Goal: Task Accomplishment & Management: Manage account settings

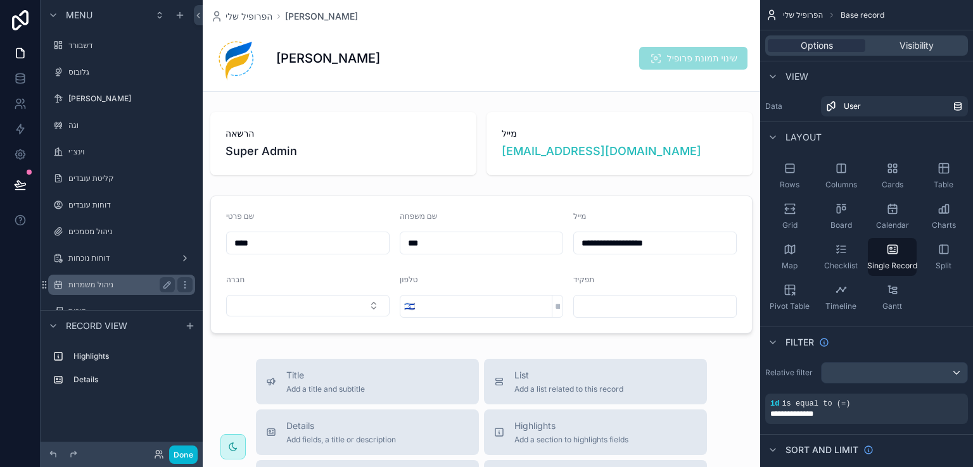
click at [93, 286] on label "ניהול משמרות" at bounding box center [118, 285] width 101 height 10
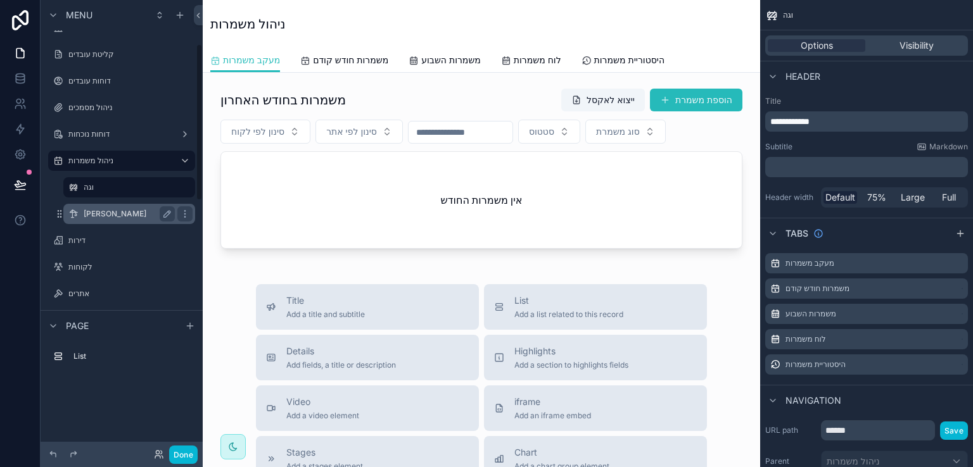
scroll to position [127, 0]
click at [89, 186] on label "וגה" at bounding box center [127, 185] width 86 height 10
click at [89, 214] on label "[PERSON_NAME]" at bounding box center [127, 212] width 86 height 10
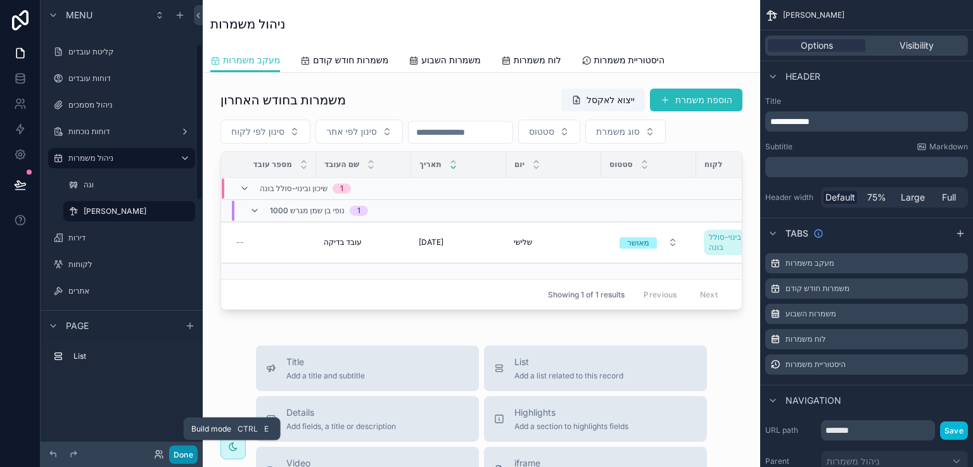
click at [182, 453] on button "Done" at bounding box center [183, 455] width 29 height 18
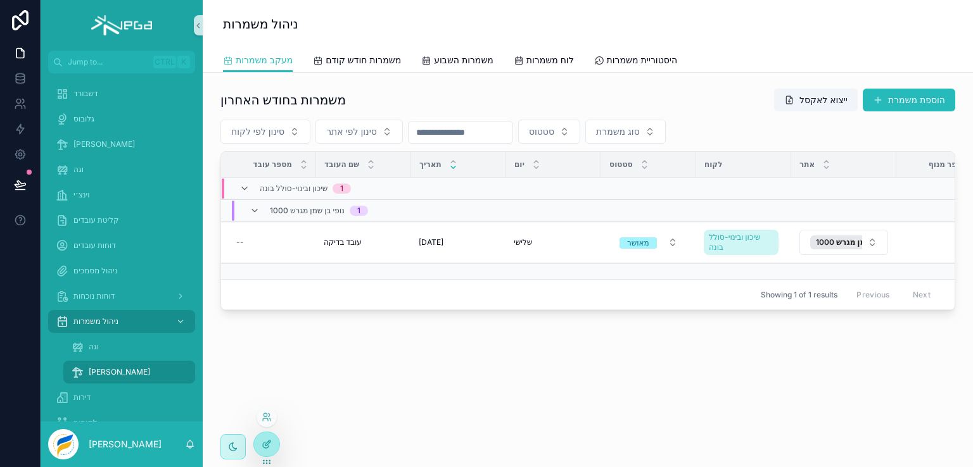
click at [264, 438] on div at bounding box center [266, 445] width 25 height 24
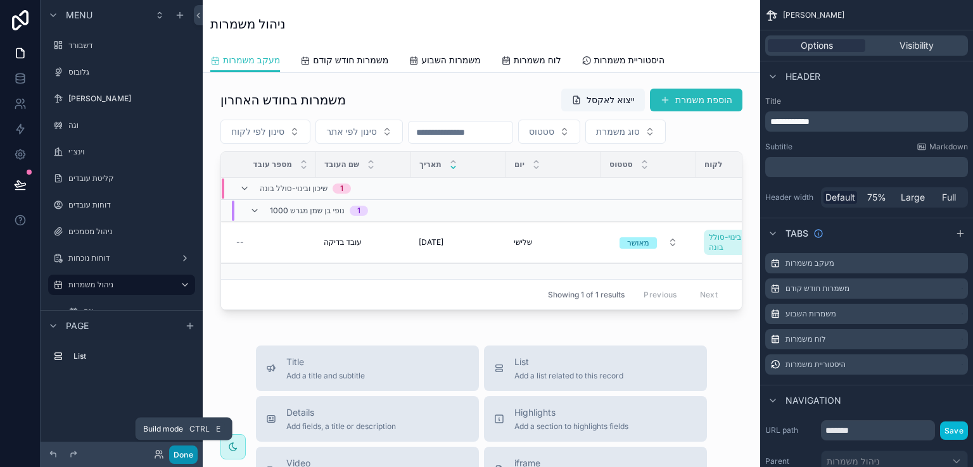
click at [183, 453] on button "Done" at bounding box center [183, 455] width 29 height 18
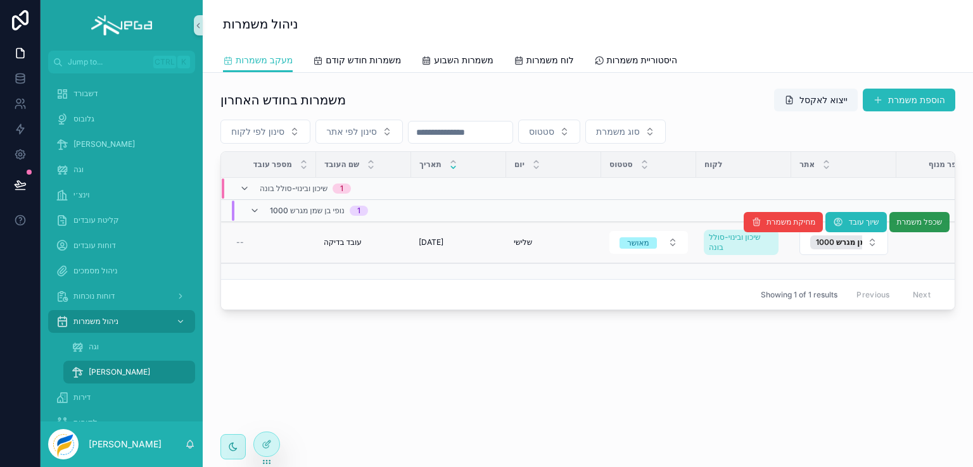
click at [917, 223] on span "שכפל משמרת" at bounding box center [919, 222] width 46 height 10
click at [915, 220] on span "שכפל משמרת" at bounding box center [919, 222] width 46 height 10
click at [916, 221] on span "שכפל משמרת" at bounding box center [919, 222] width 46 height 10
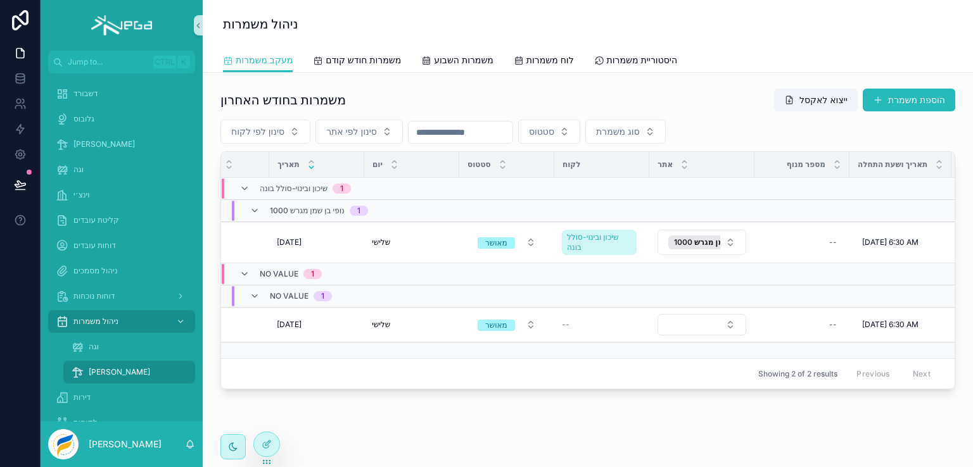
scroll to position [0, 201]
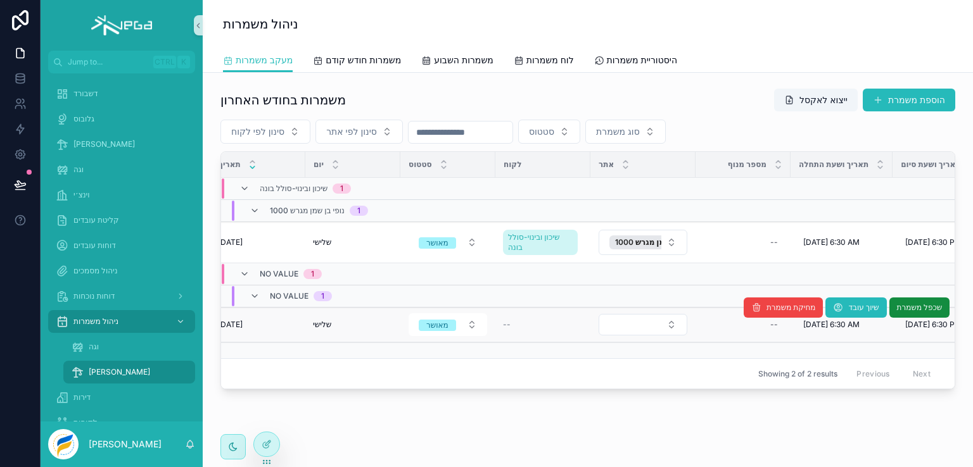
click at [519, 324] on div "--" at bounding box center [543, 325] width 80 height 10
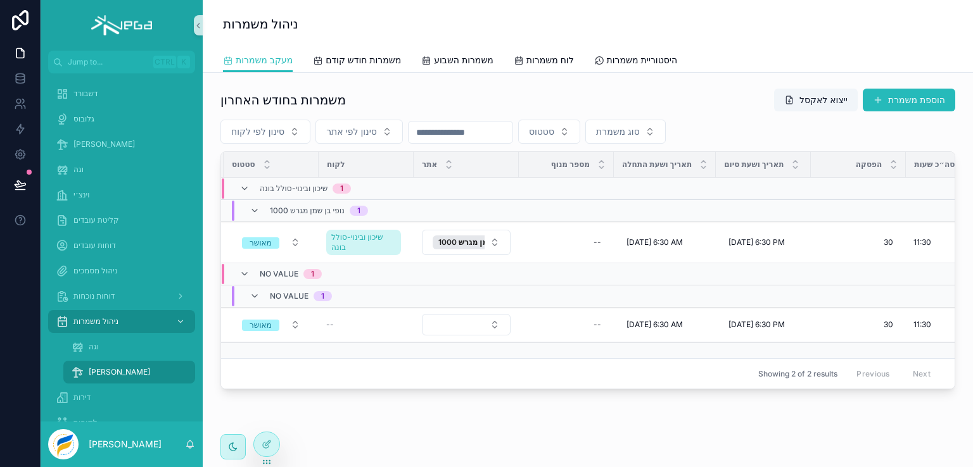
scroll to position [0, 497]
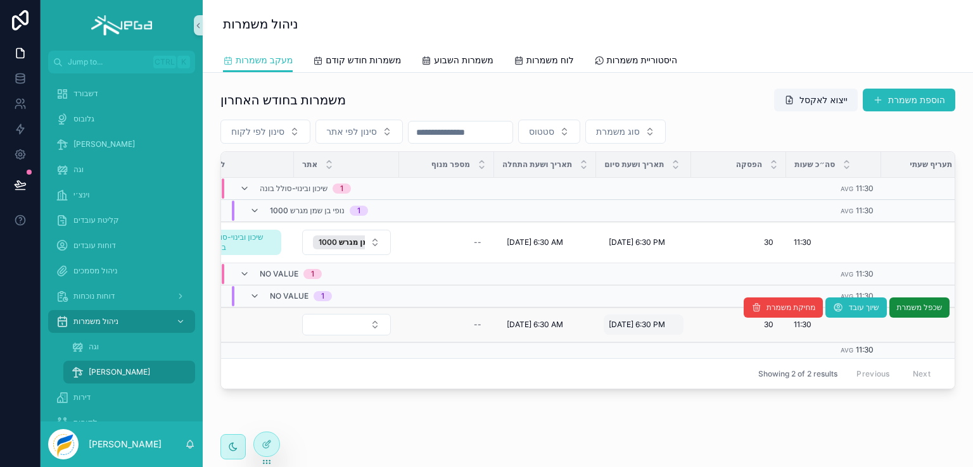
click at [648, 321] on span "[DATE] 6:30 PM" at bounding box center [637, 325] width 56 height 10
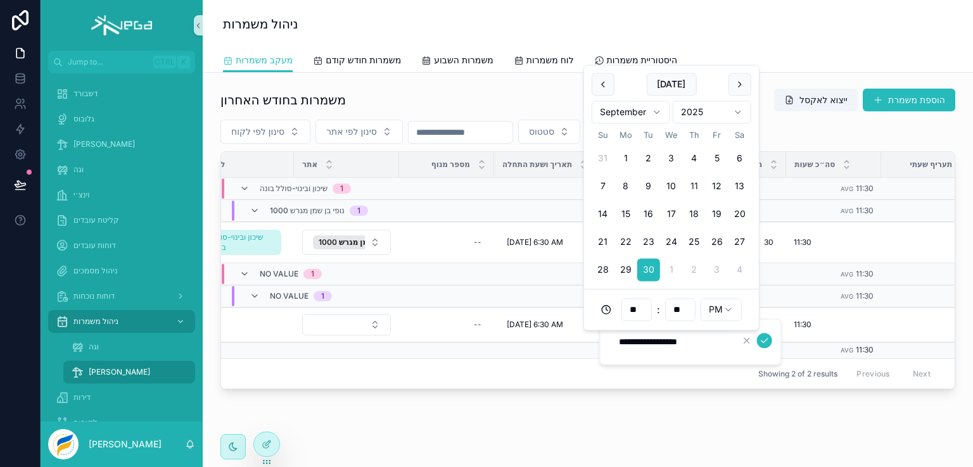
click at [566, 376] on div "Showing 2 of 2 results Previous Next" at bounding box center [588, 374] width 734 height 30
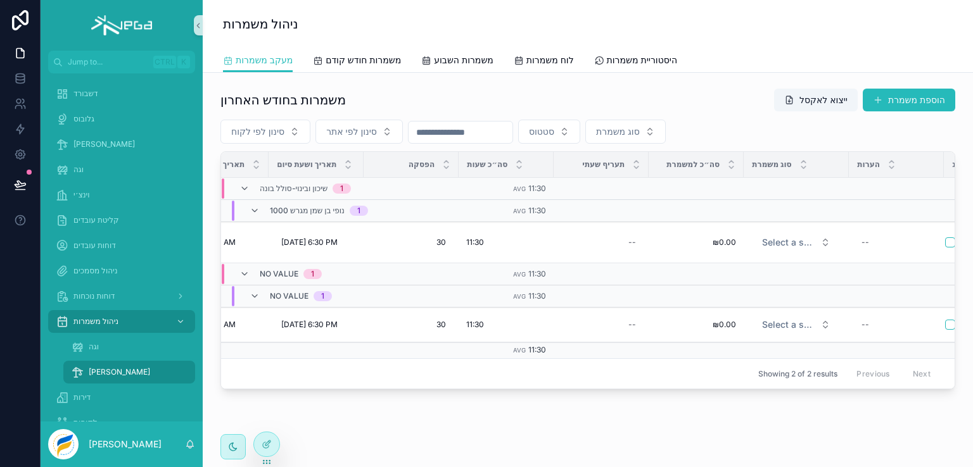
scroll to position [0, 879]
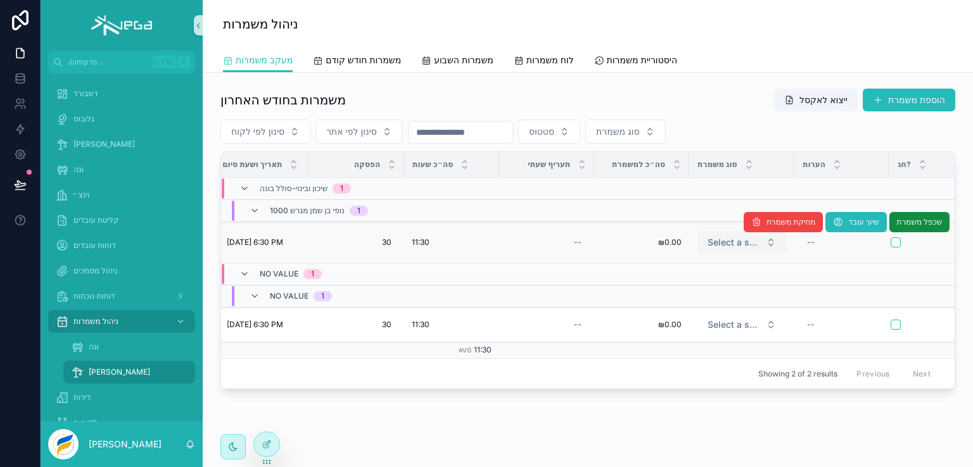
click at [733, 245] on span "Select a shiftType" at bounding box center [734, 242] width 53 height 13
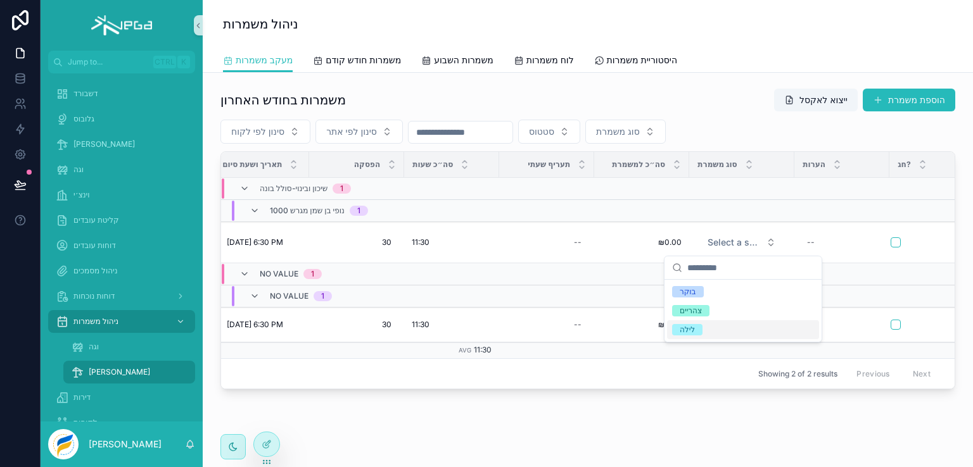
click at [695, 375] on div "Showing 2 of 2 results Previous Next" at bounding box center [588, 374] width 734 height 30
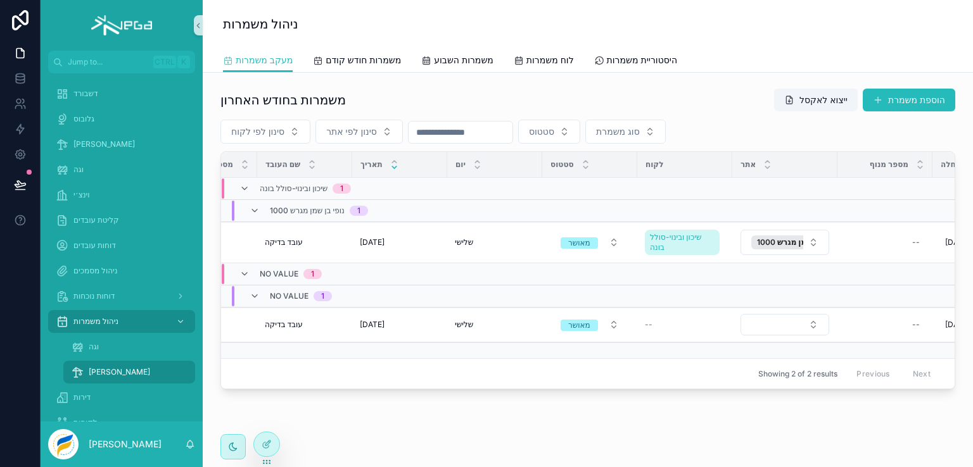
scroll to position [0, 0]
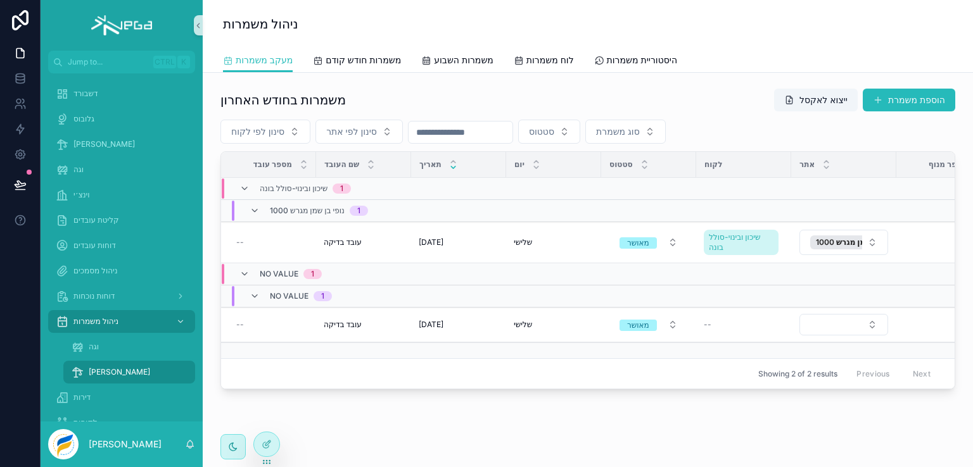
click at [272, 269] on span "No value" at bounding box center [279, 274] width 39 height 10
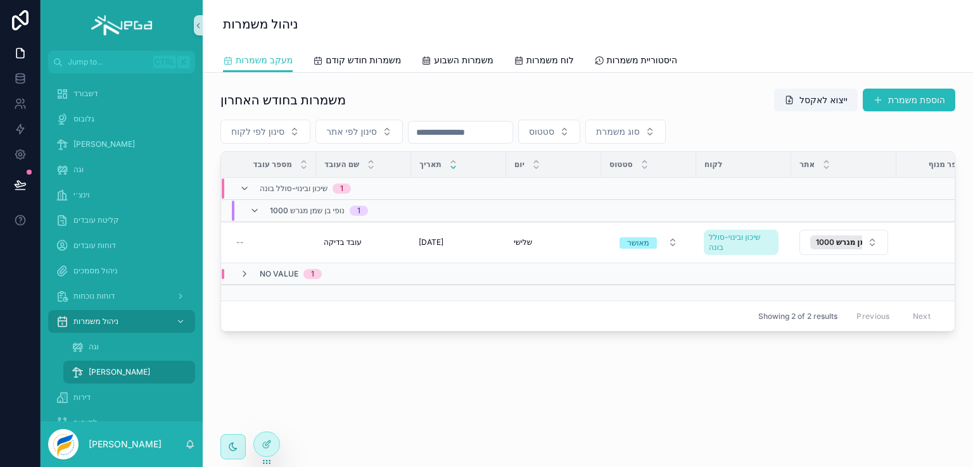
click at [273, 269] on span "No value" at bounding box center [279, 274] width 39 height 10
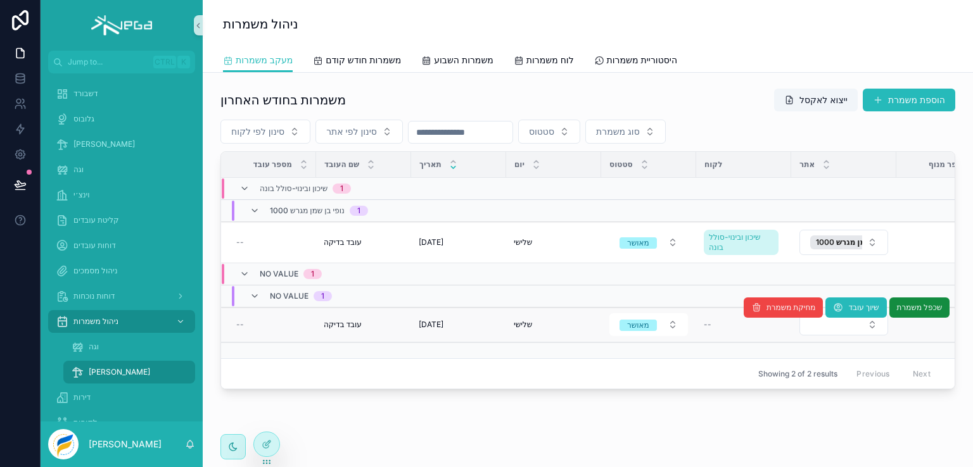
click at [711, 323] on div "--" at bounding box center [744, 325] width 80 height 10
click at [710, 322] on span "--" at bounding box center [708, 325] width 8 height 10
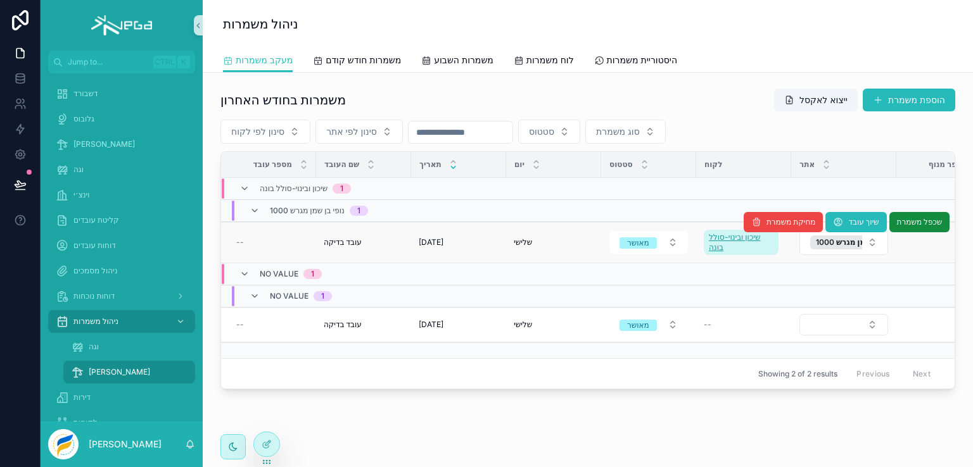
click at [742, 246] on span "שיכון ובינוי-סולל בונה" at bounding box center [741, 242] width 65 height 20
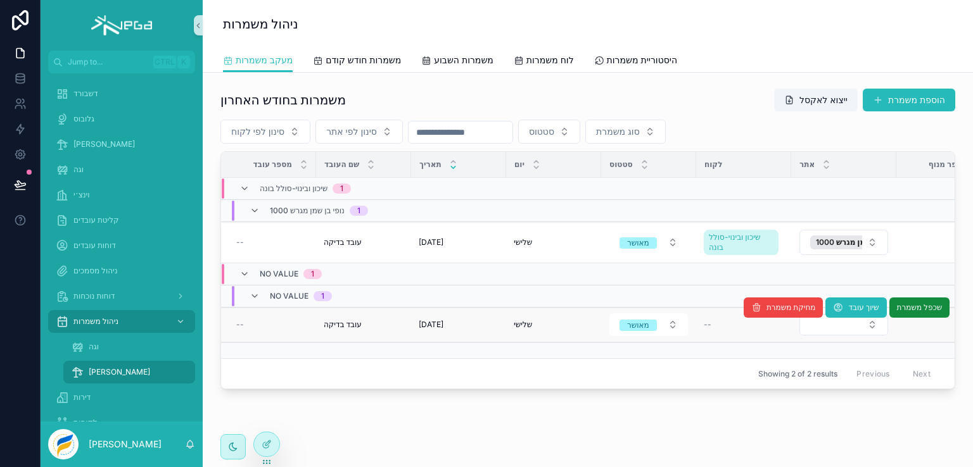
click at [443, 322] on span "[DATE]" at bounding box center [431, 325] width 25 height 10
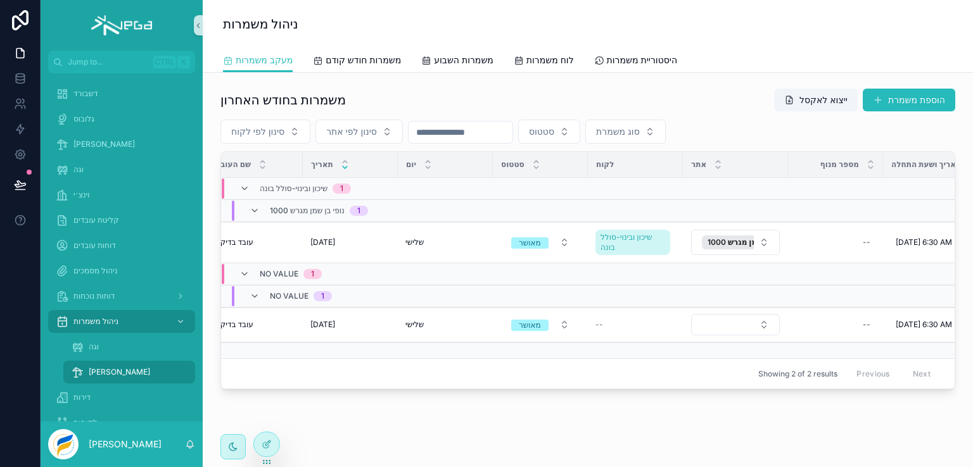
scroll to position [0, 266]
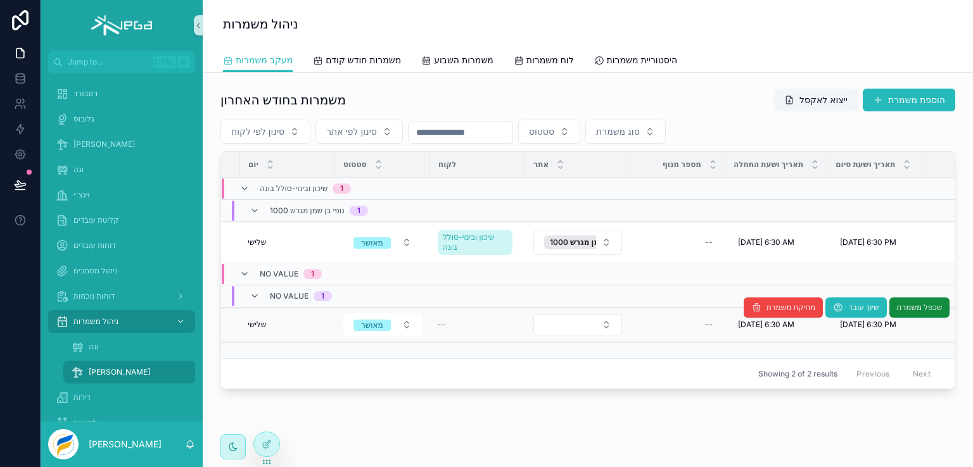
click at [745, 322] on div "מחיקת משמרת שיוך עובד שכפל משמרת" at bounding box center [847, 308] width 206 height 34
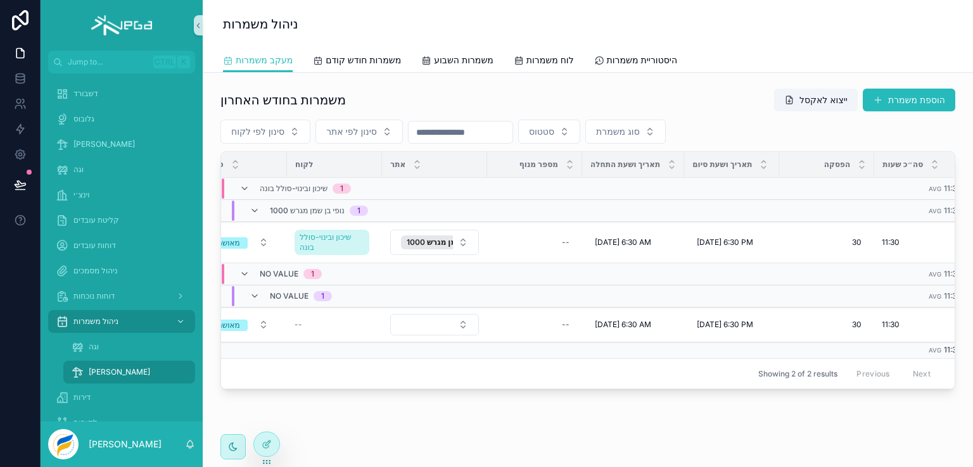
scroll to position [0, 469]
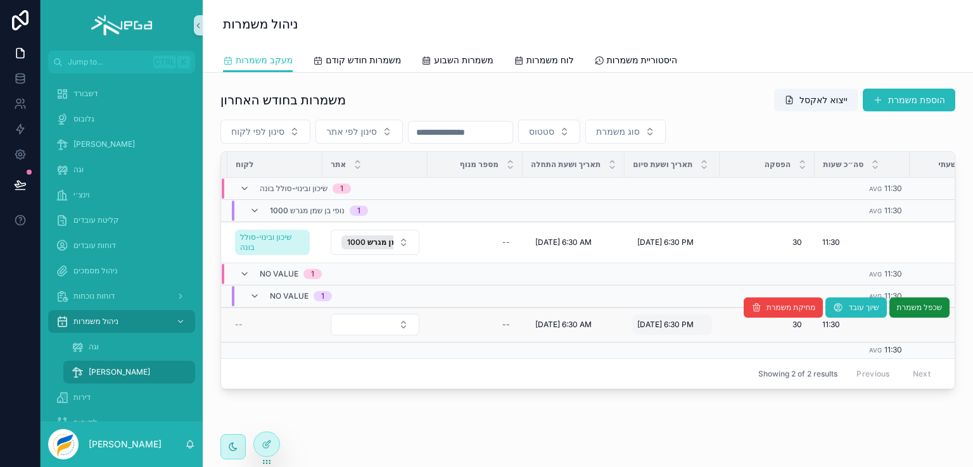
click at [670, 324] on span "[DATE] 6:30 PM" at bounding box center [665, 325] width 56 height 10
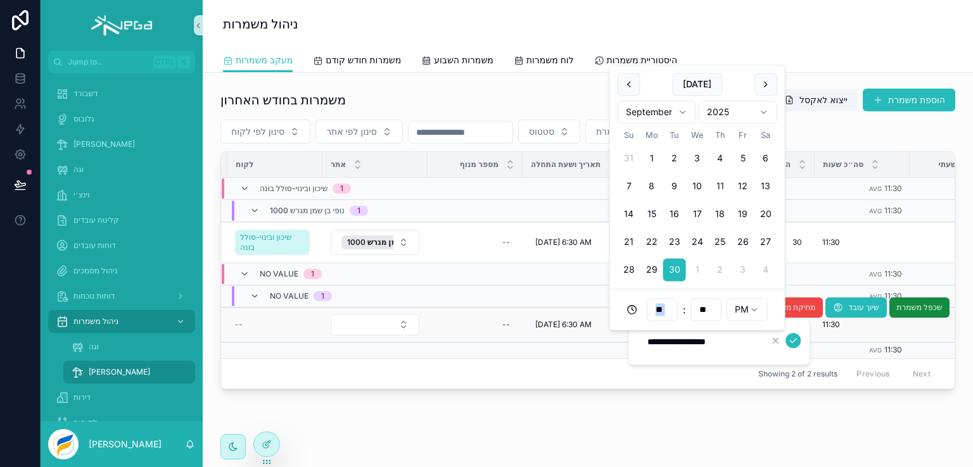
click at [670, 324] on div "** : ** PM" at bounding box center [697, 309] width 175 height 41
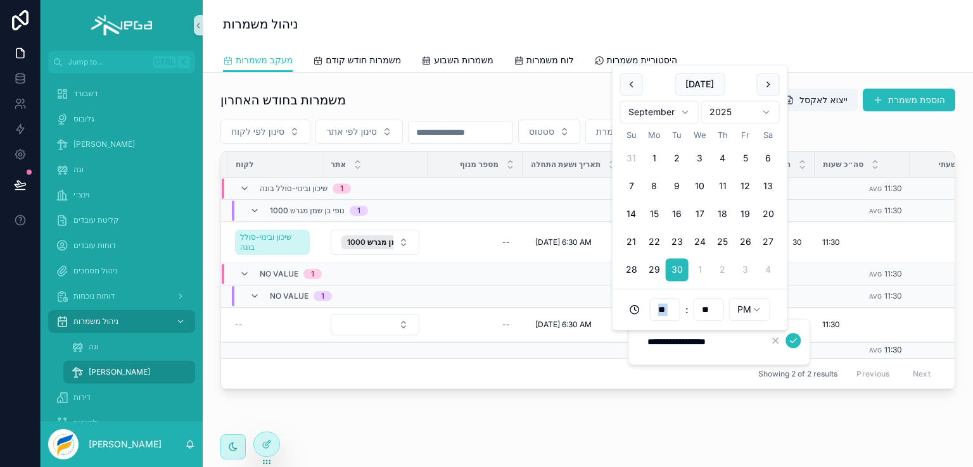
click at [619, 378] on div "Showing 2 of 2 results Previous Next" at bounding box center [588, 374] width 734 height 30
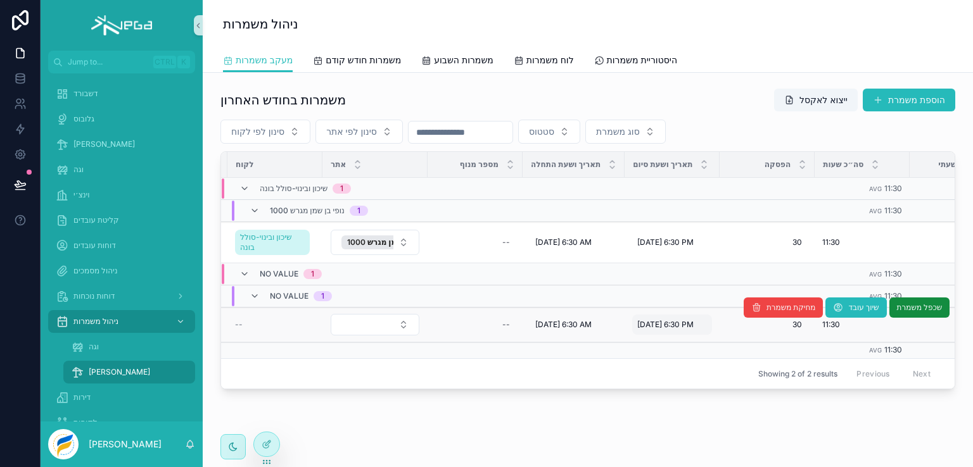
click at [670, 322] on span "[DATE] 6:30 PM" at bounding box center [665, 325] width 56 height 10
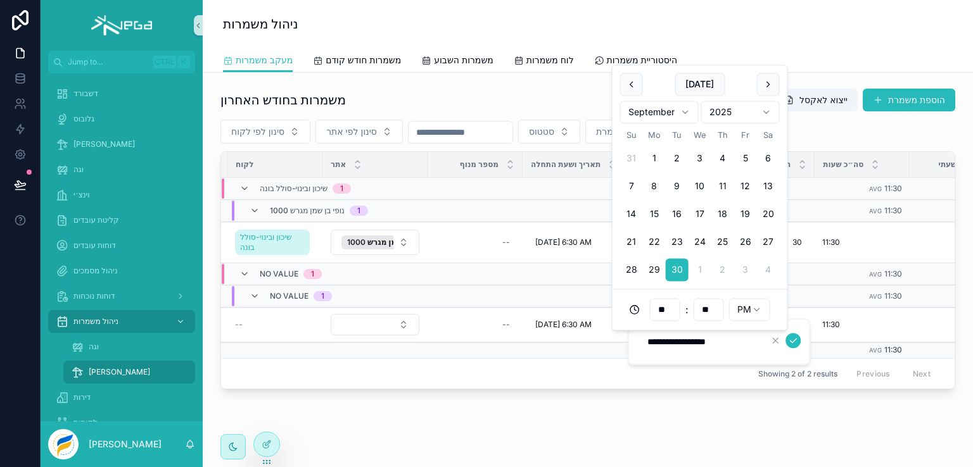
click at [656, 269] on button "29" at bounding box center [654, 270] width 23 height 23
type input "**********"
click at [791, 343] on icon "scrollable content" at bounding box center [793, 341] width 10 height 10
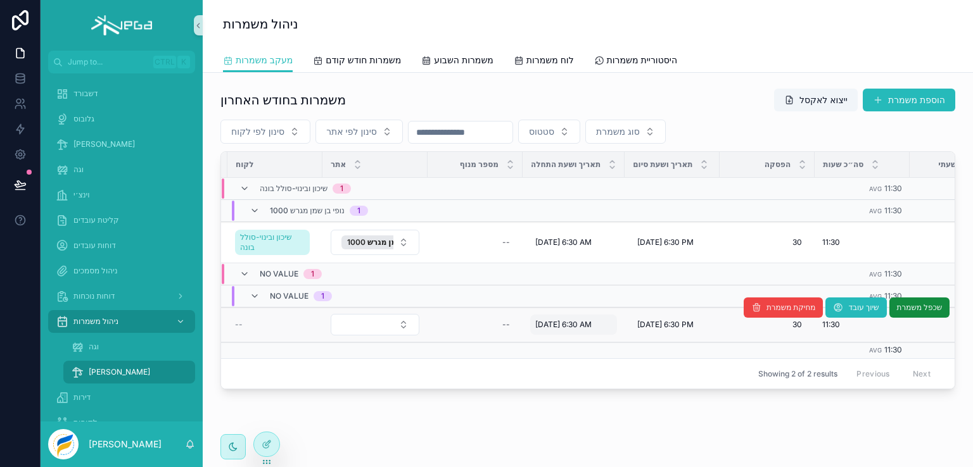
click at [562, 325] on span "[DATE] 6:30 AM" at bounding box center [563, 325] width 56 height 10
click at [552, 326] on span "[DATE] 6:30 AM" at bounding box center [563, 325] width 56 height 10
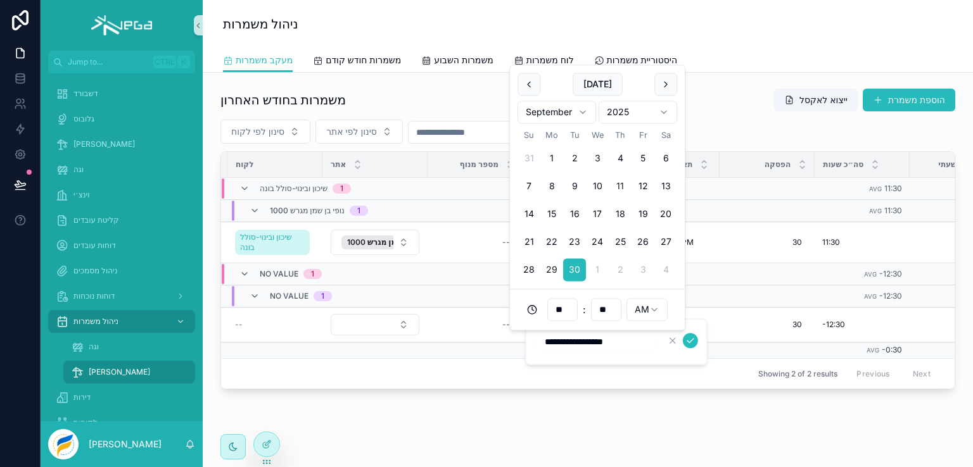
click at [555, 268] on button "29" at bounding box center [551, 270] width 23 height 23
type input "**********"
click at [688, 337] on icon "scrollable content" at bounding box center [690, 341] width 10 height 10
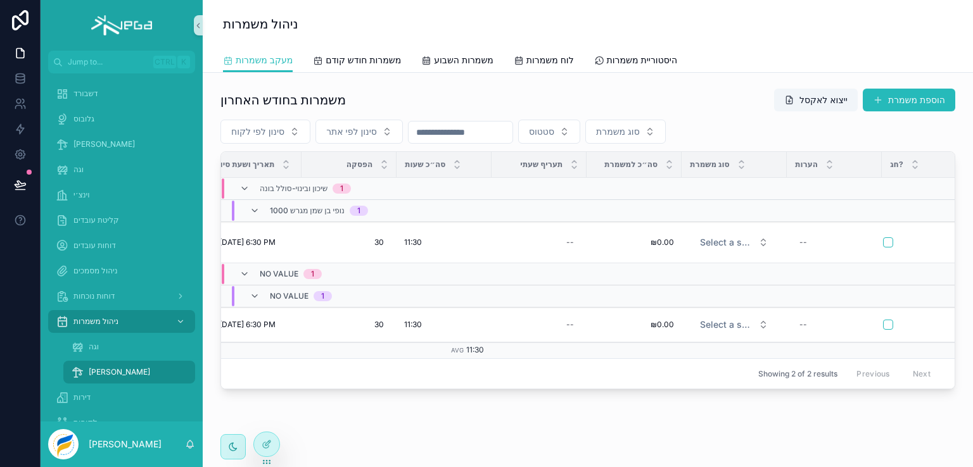
scroll to position [0, 921]
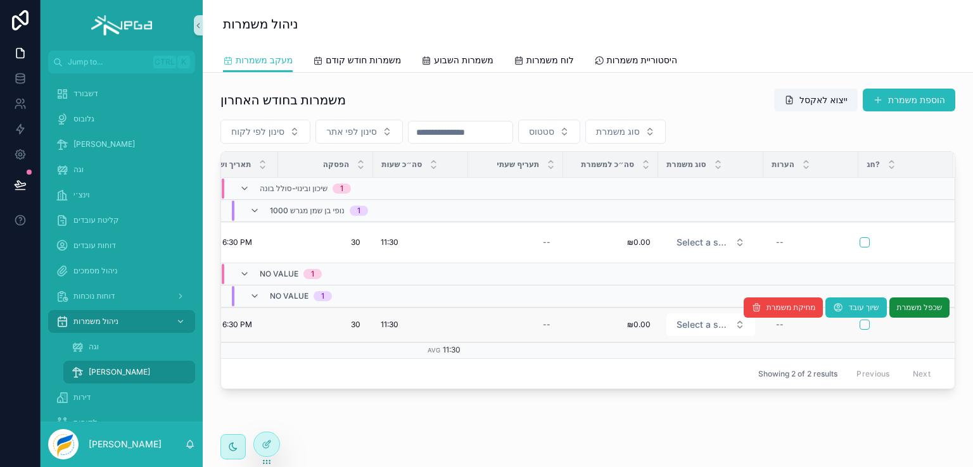
click at [853, 323] on div "מחיקת משמרת שיוך עובד שכפל משמרת" at bounding box center [847, 308] width 206 height 34
click at [860, 324] on button "scrollable content" at bounding box center [865, 325] width 10 height 10
click at [874, 323] on div "מחיקת משמרת שיוך עובד שכפל משמרת" at bounding box center [847, 308] width 206 height 34
click at [872, 323] on div "מחיקת משמרת שיוך עובד שכפל משמרת" at bounding box center [847, 308] width 206 height 34
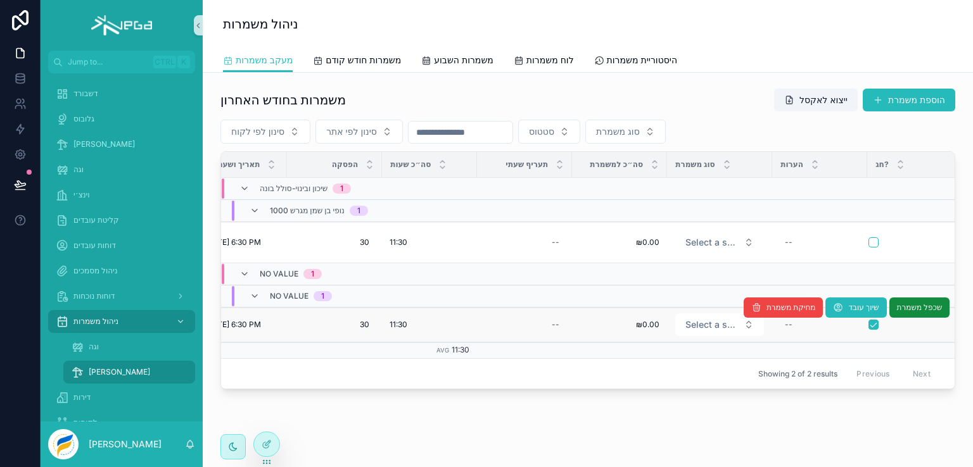
click at [875, 322] on div "מחיקת משמרת שיוך עובד שכפל משמרת" at bounding box center [847, 308] width 206 height 34
click at [820, 335] on td "--" at bounding box center [819, 325] width 95 height 35
click at [872, 322] on div "מחיקת משמרת שיוך עובד שכפל משמרת" at bounding box center [847, 308] width 206 height 34
click at [875, 325] on button "scrollable content" at bounding box center [873, 325] width 10 height 10
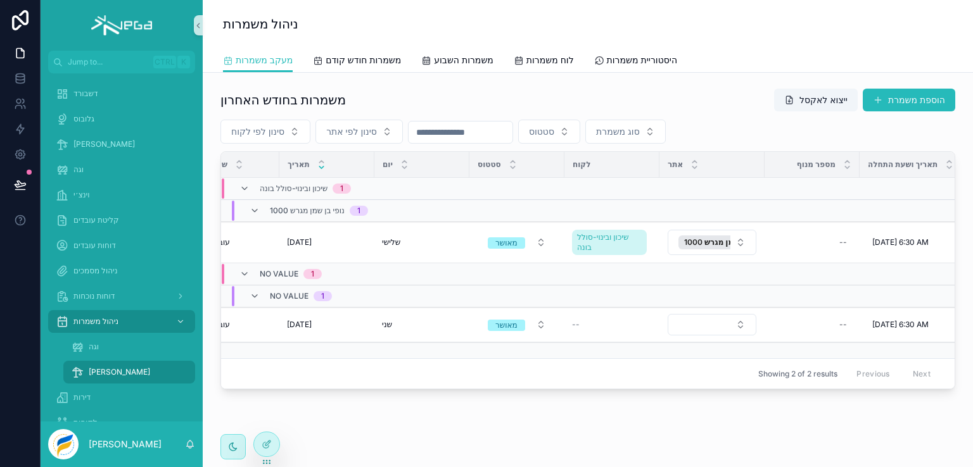
scroll to position [0, 174]
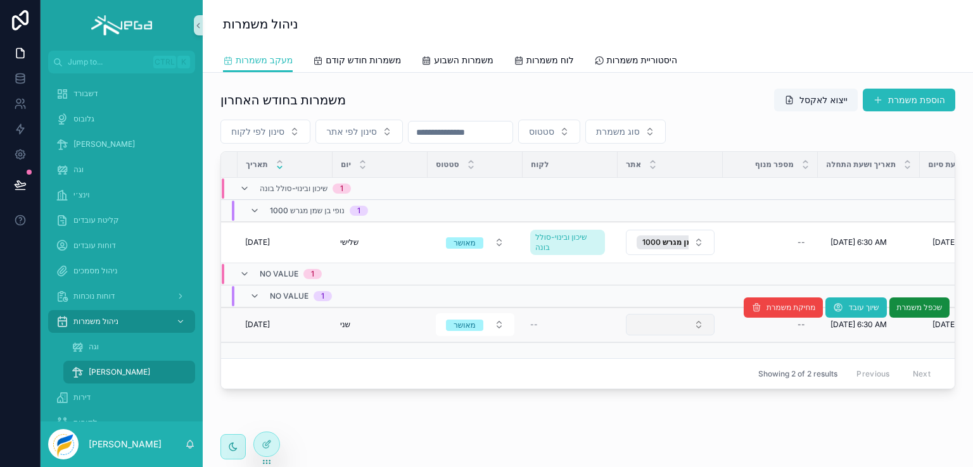
click at [645, 321] on button "Select Button" at bounding box center [670, 325] width 89 height 22
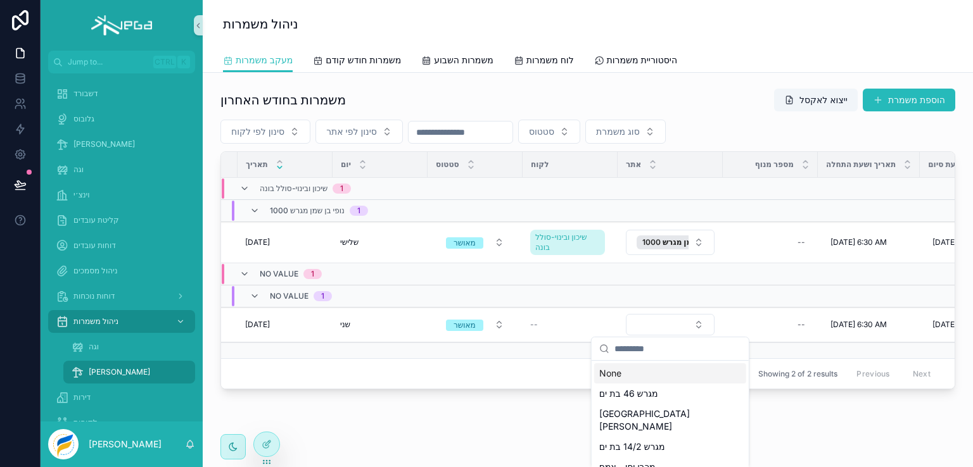
click at [577, 275] on td "scrollable content" at bounding box center [570, 275] width 95 height 22
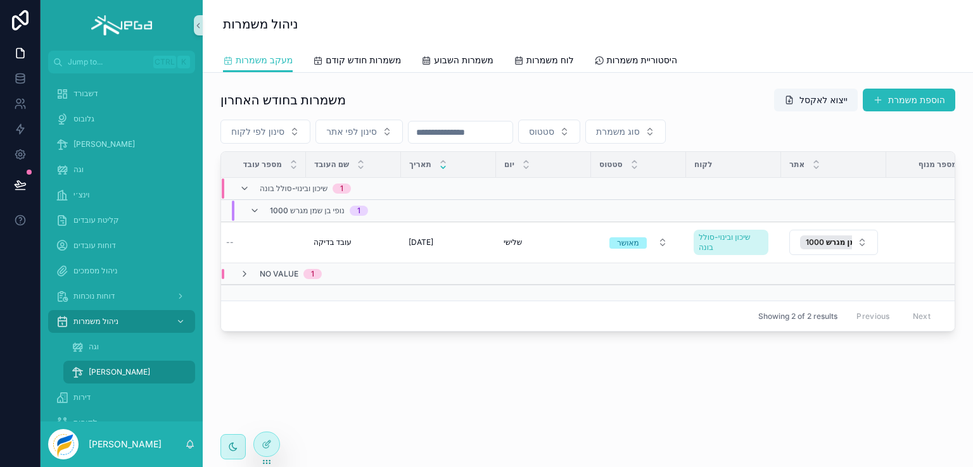
scroll to position [0, 0]
click at [245, 273] on icon "scrollable content" at bounding box center [244, 274] width 10 height 10
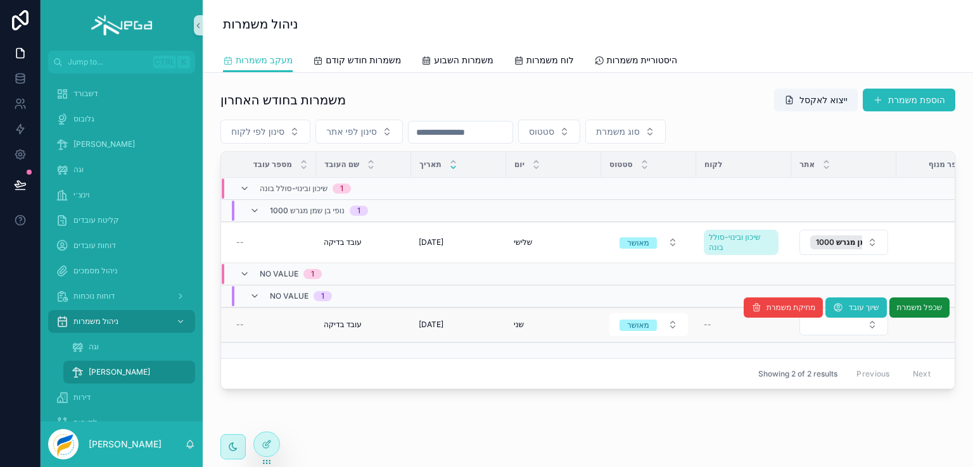
click at [728, 326] on div "--" at bounding box center [744, 325] width 80 height 10
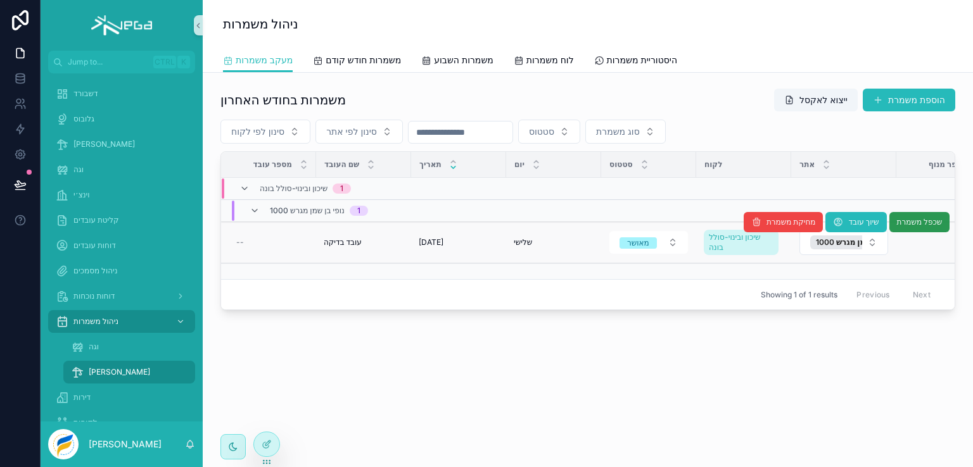
click at [916, 219] on span "שכפל משמרת" at bounding box center [919, 222] width 46 height 10
click at [908, 221] on span "שכפל משמרת" at bounding box center [919, 222] width 46 height 10
click at [922, 221] on span "שכפל משמרת" at bounding box center [919, 222] width 46 height 10
click at [905, 221] on span "שכפל משמרת" at bounding box center [919, 222] width 46 height 10
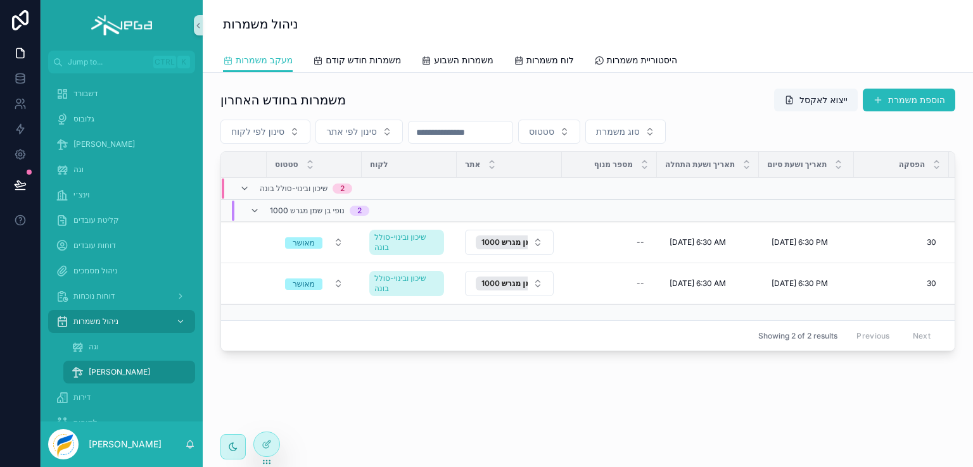
scroll to position [0, 335]
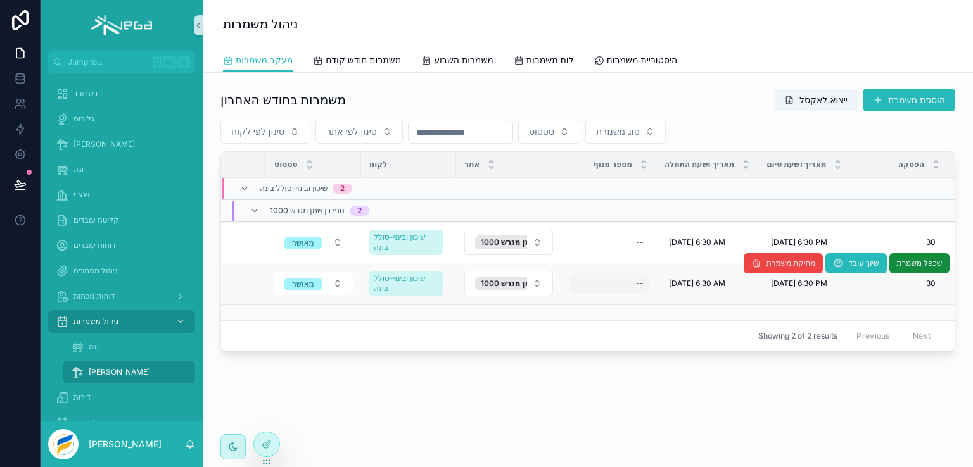
click at [639, 284] on div "--" at bounding box center [640, 284] width 8 height 10
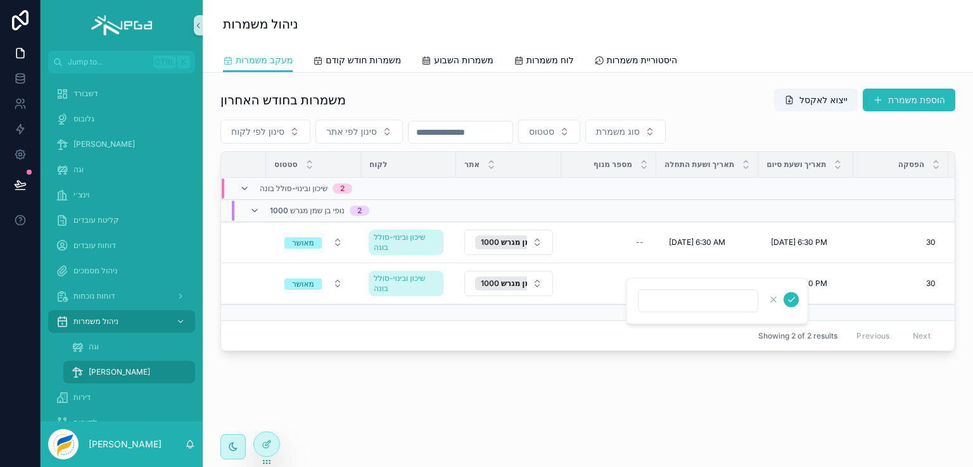
click at [644, 380] on div "משמרות בחודש האחרון ייצוא לאקסל הוספת משמרת סינון לפי לקוח סינון לפי אתר סטטוס …" at bounding box center [588, 255] width 770 height 365
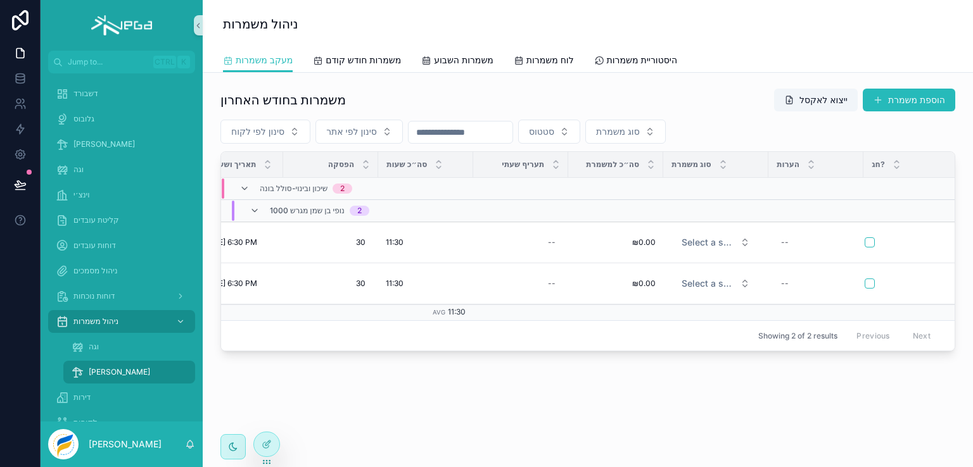
scroll to position [0, 912]
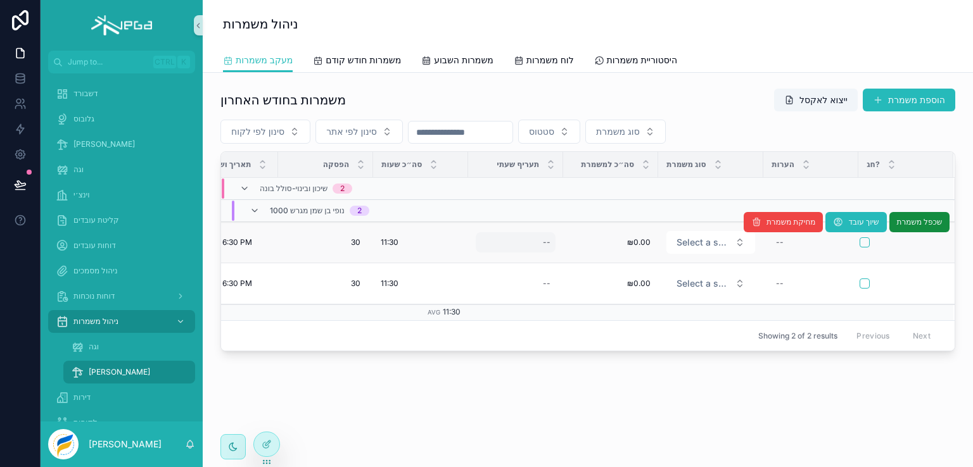
click at [550, 241] on div "--" at bounding box center [547, 243] width 8 height 10
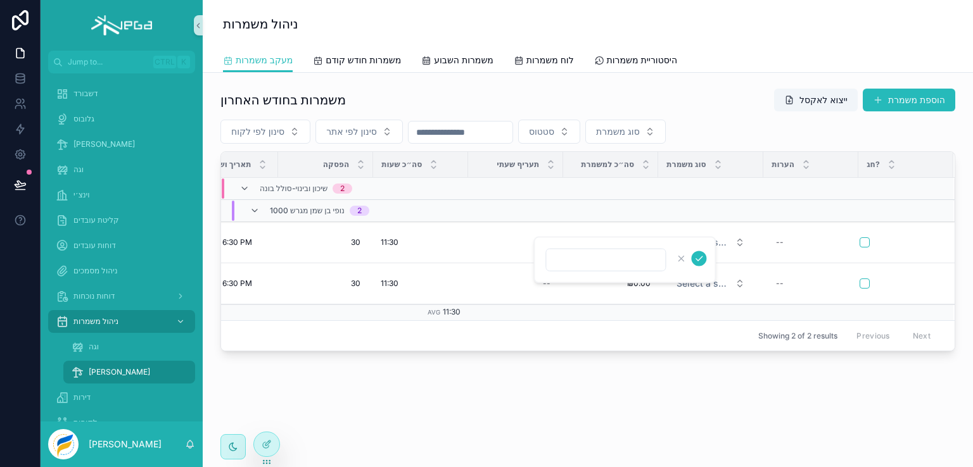
click at [547, 372] on div "משמרות בחודש האחרון ייצוא לאקסל הוספת משמרת סינון לפי לקוח סינון לפי אתר סטטוס …" at bounding box center [588, 255] width 770 height 365
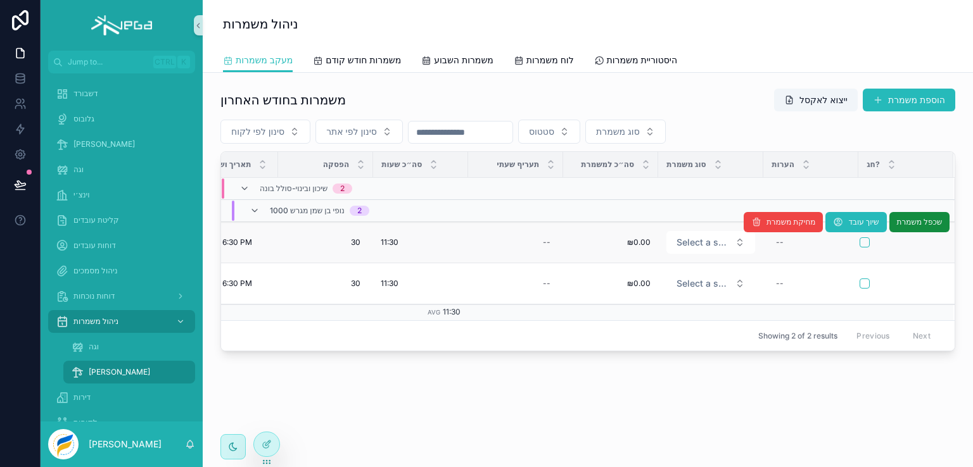
click at [782, 239] on div "מחיקת משמרת שיוך עובד שכפל משמרת" at bounding box center [847, 222] width 206 height 41
click at [780, 241] on div "מחיקת משמרת שיוך עובד שכפל משמרת" at bounding box center [847, 222] width 206 height 41
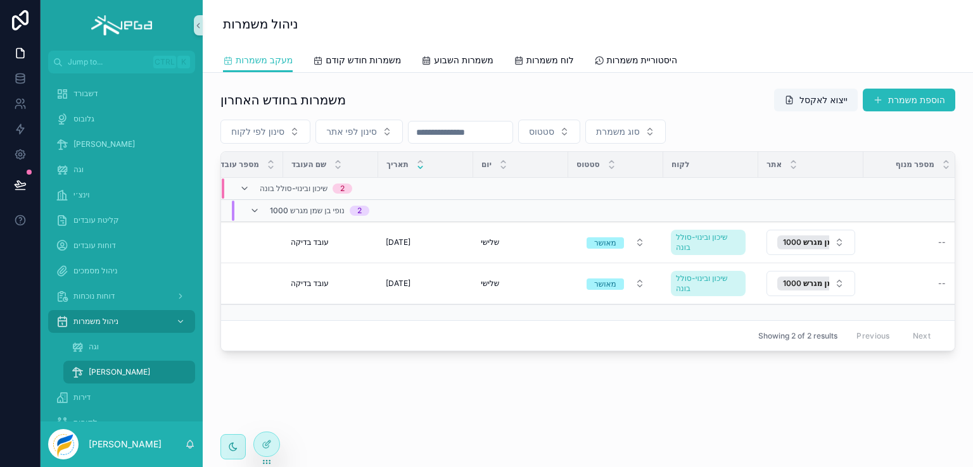
scroll to position [0, 0]
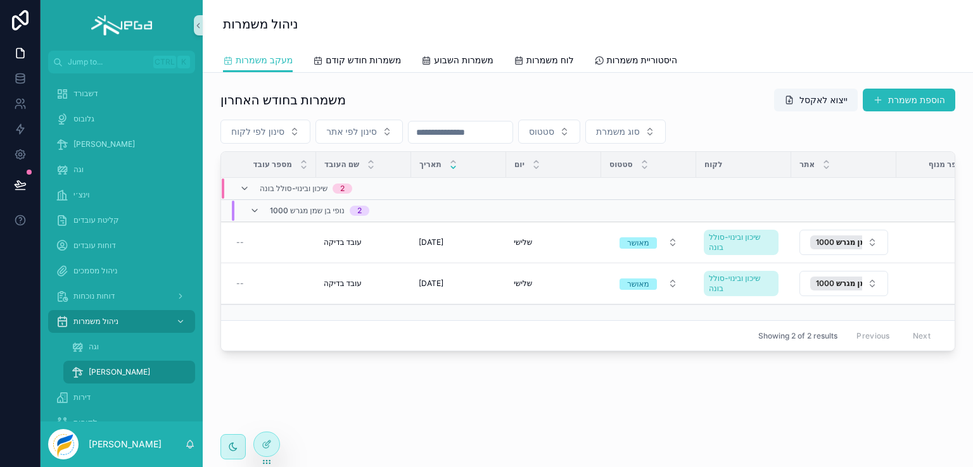
click at [321, 414] on div "משמרות בחודש האחרון ייצוא לאקסל הוספת משמרת סינון לפי לקוח סינון לפי אתר סטטוס …" at bounding box center [588, 255] width 770 height 365
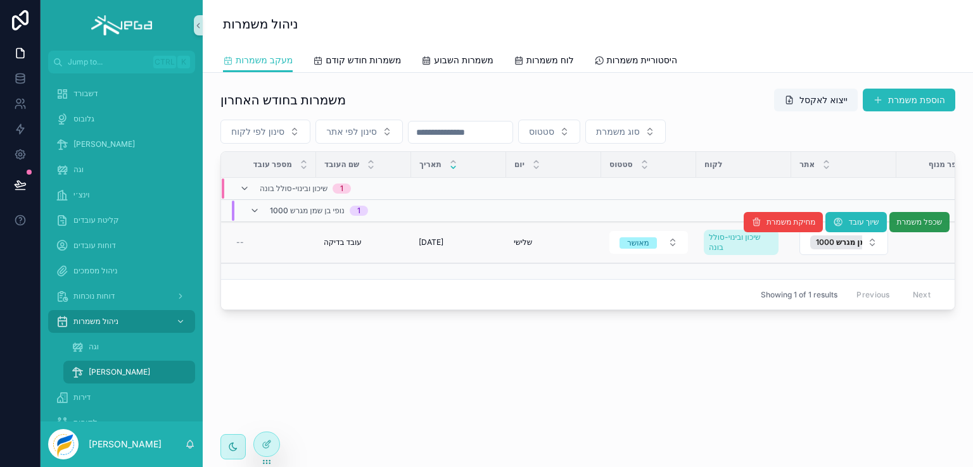
click at [920, 220] on span "שכפל משמרת" at bounding box center [919, 222] width 46 height 10
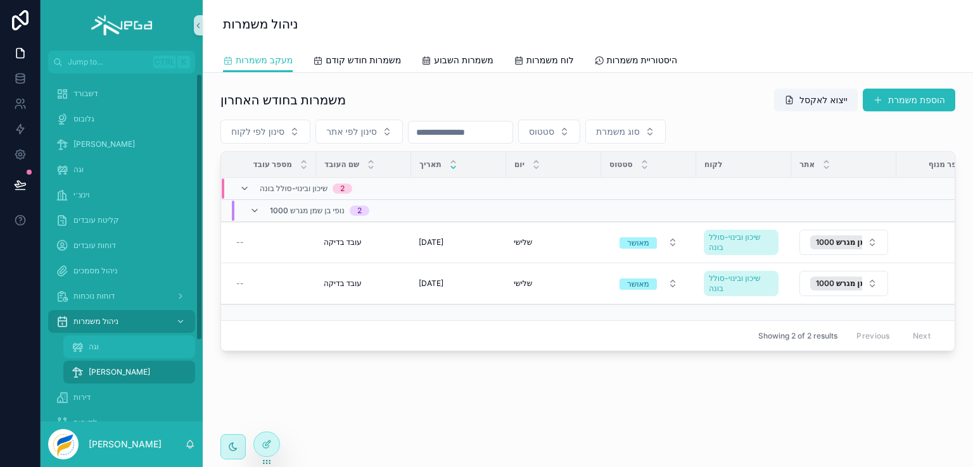
click at [95, 345] on span "וגה" at bounding box center [94, 347] width 10 height 10
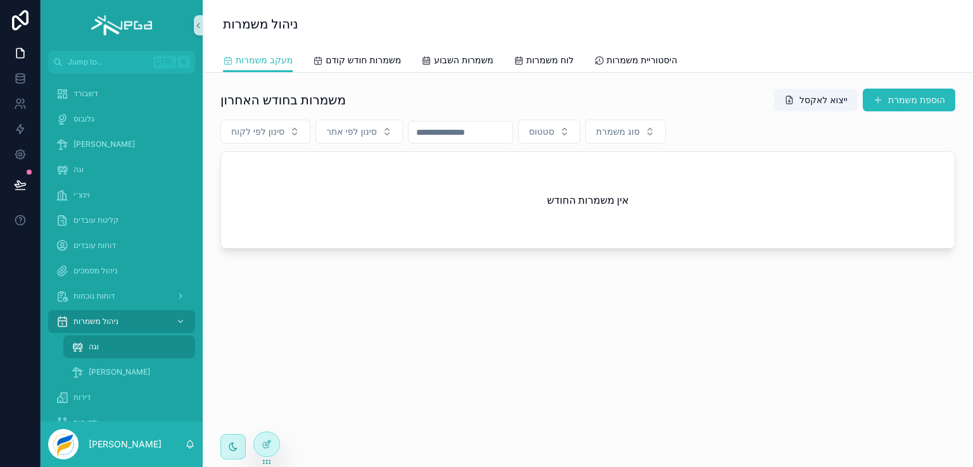
click at [310, 162] on div "אין משמרות החודש" at bounding box center [588, 200] width 734 height 96
click at [266, 440] on icon at bounding box center [267, 445] width 10 height 10
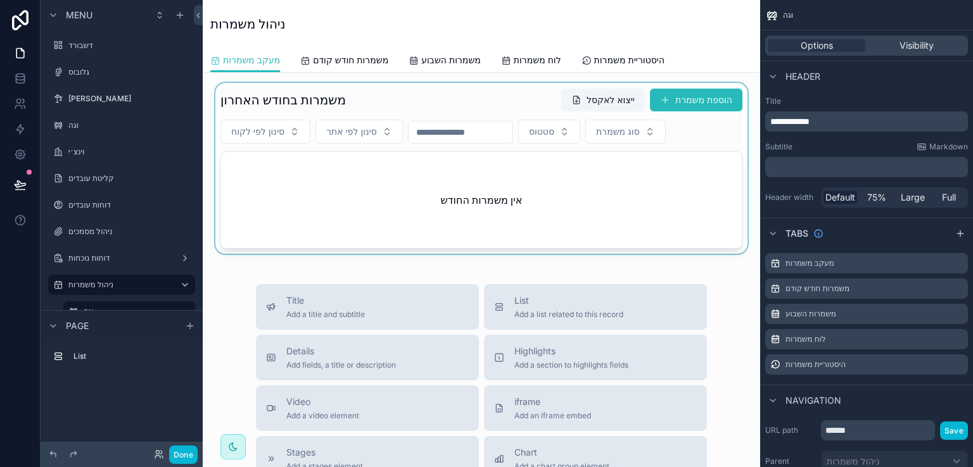
click at [372, 94] on div "scrollable content" at bounding box center [481, 168] width 537 height 171
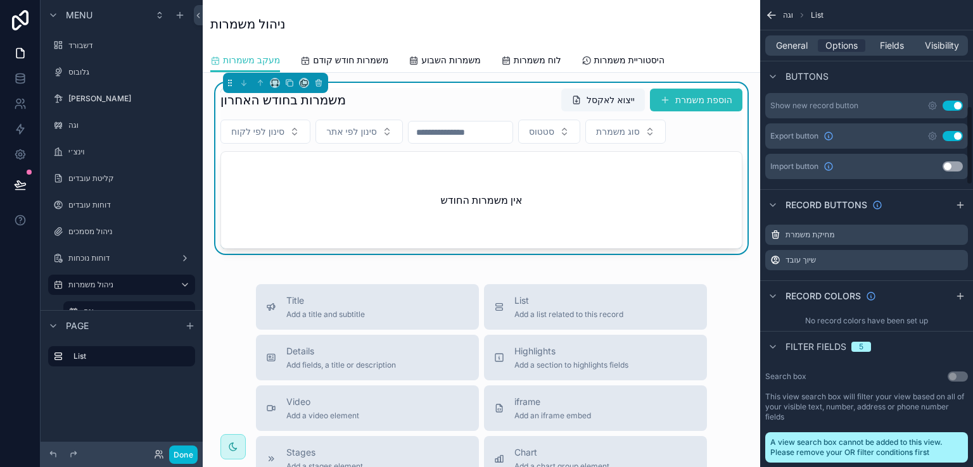
scroll to position [697, 0]
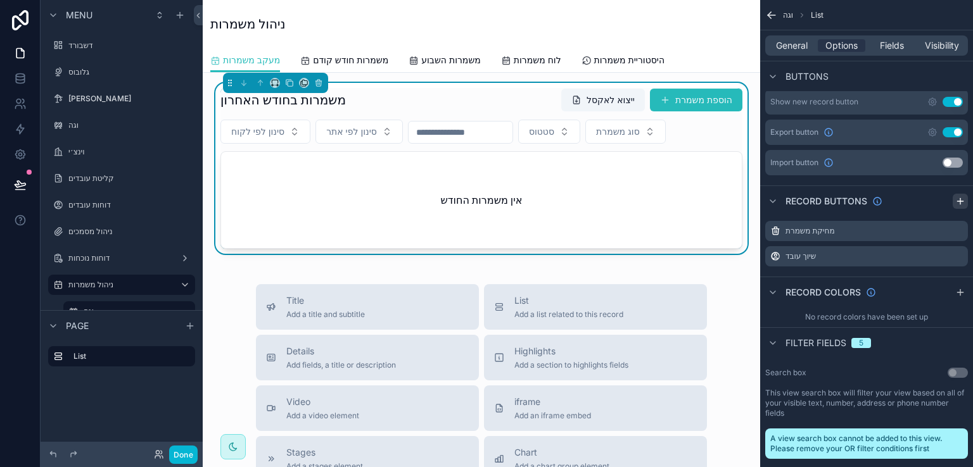
click at [960, 201] on icon "scrollable content" at bounding box center [960, 201] width 6 height 0
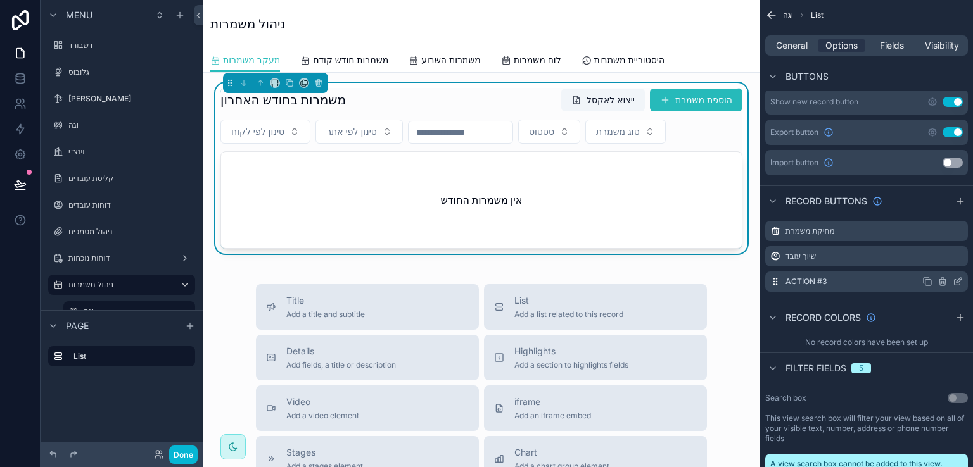
click at [955, 280] on icon "scrollable content" at bounding box center [958, 283] width 6 height 6
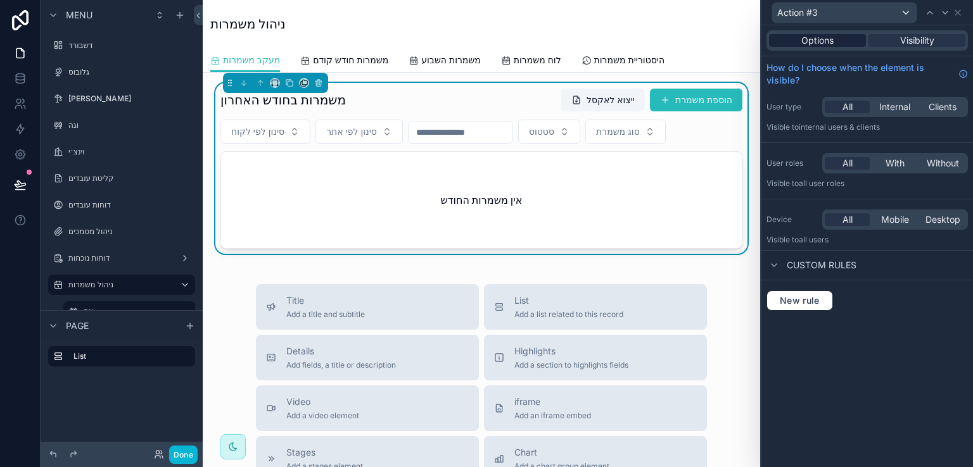
click at [819, 43] on span "Options" at bounding box center [817, 40] width 32 height 13
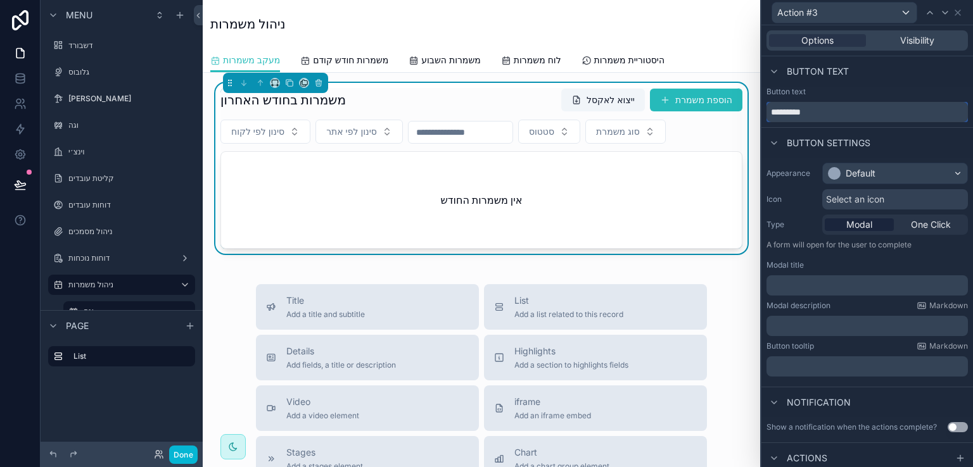
click at [818, 121] on input "*********" at bounding box center [866, 112] width 201 height 20
click at [818, 117] on input "*********" at bounding box center [866, 112] width 201 height 20
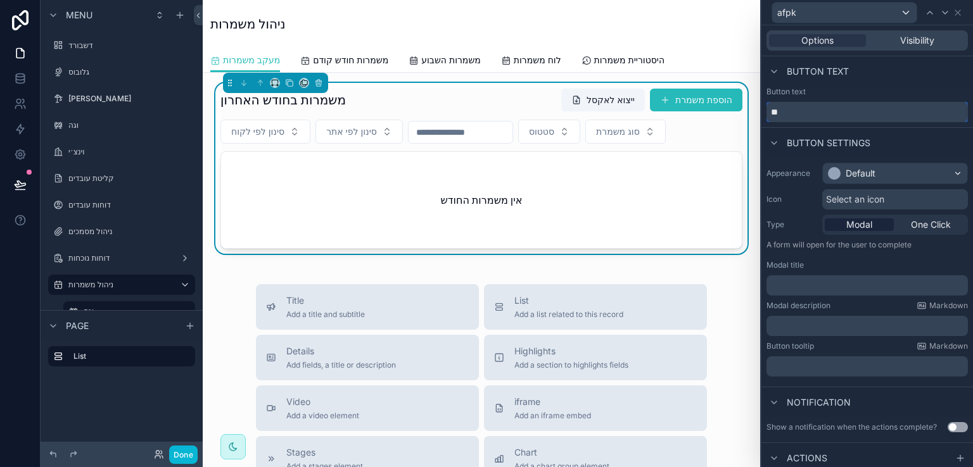
type input "*"
type input "**********"
click at [948, 173] on div "Default" at bounding box center [895, 173] width 144 height 20
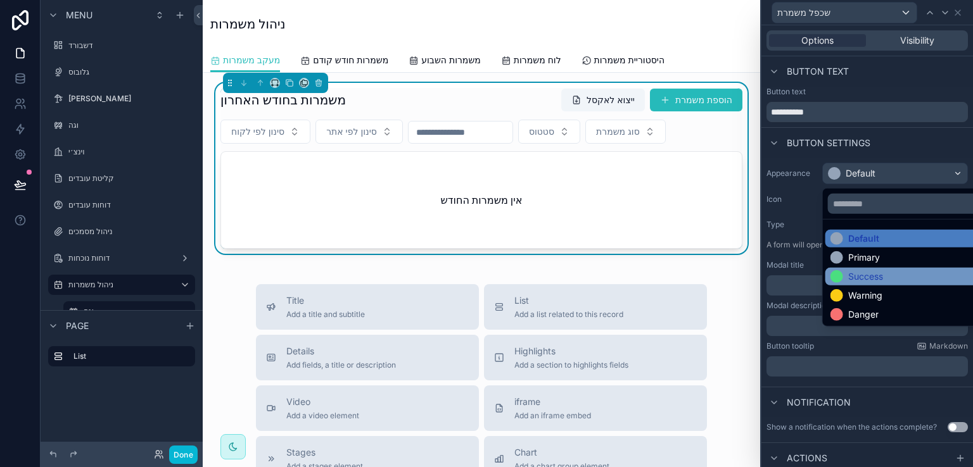
click at [847, 283] on div "Success" at bounding box center [905, 277] width 160 height 18
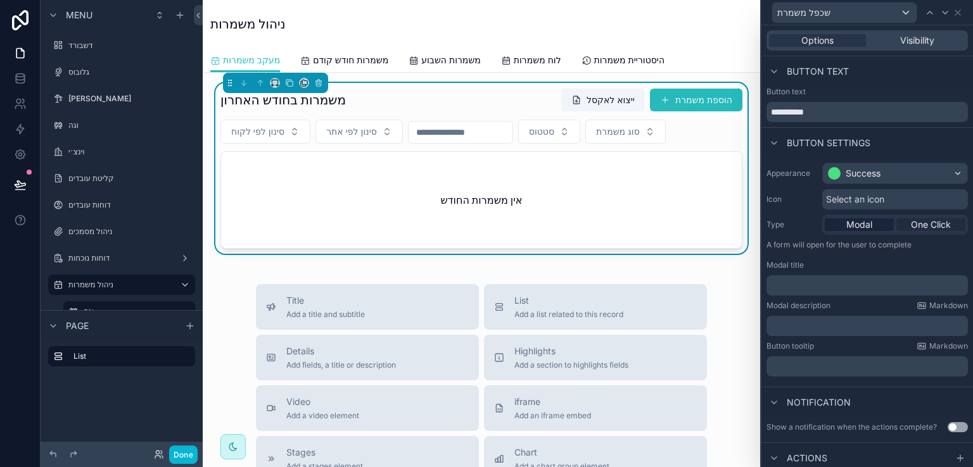
click at [920, 226] on span "One Click" at bounding box center [931, 225] width 40 height 13
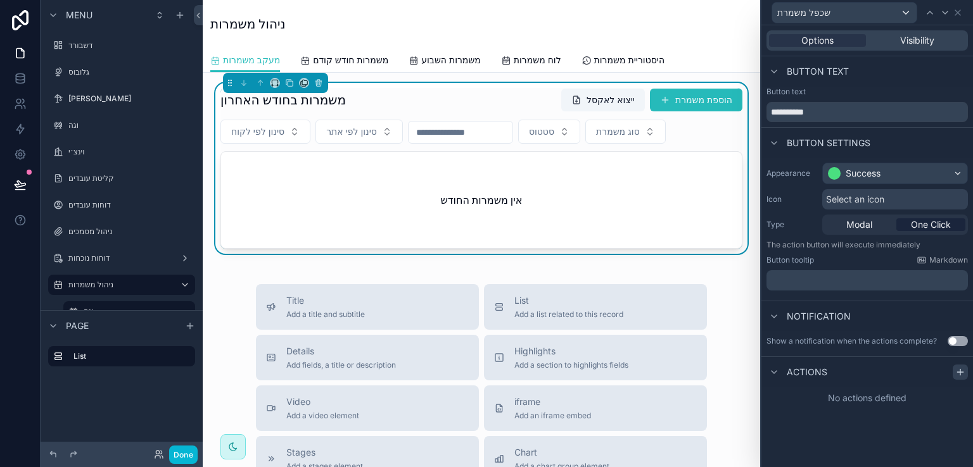
click at [958, 370] on icon at bounding box center [960, 372] width 10 height 10
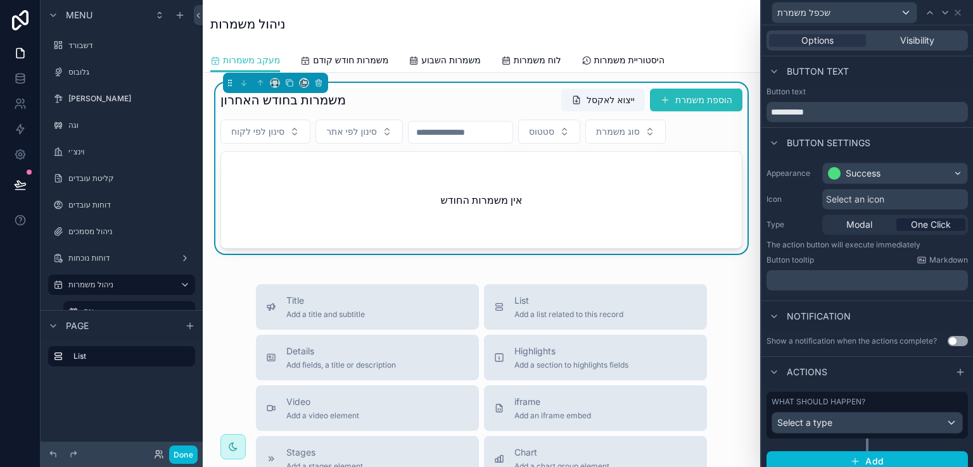
scroll to position [8, 0]
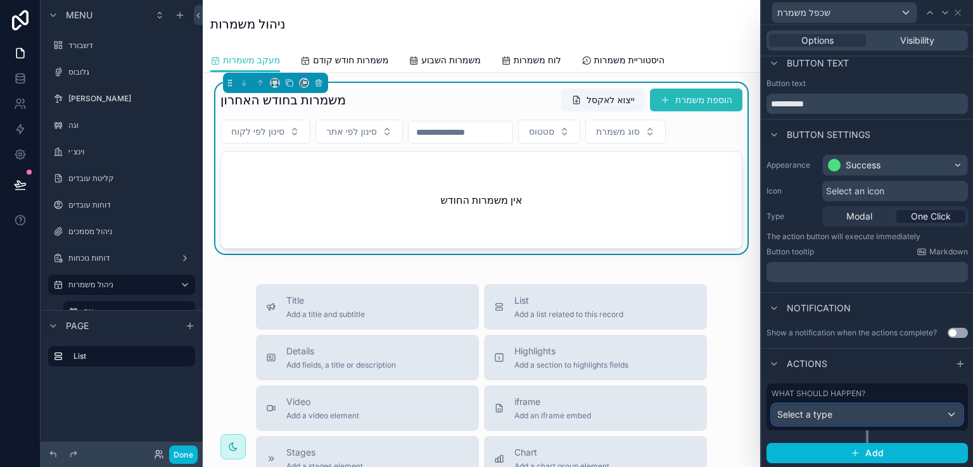
click at [889, 416] on div "Select a type" at bounding box center [867, 415] width 190 height 20
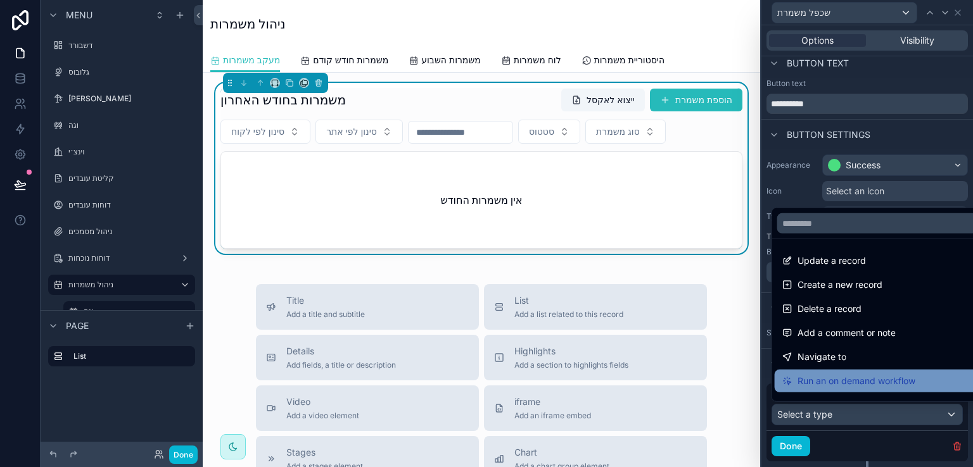
click at [857, 381] on span "Run an on demand workflow" at bounding box center [857, 381] width 118 height 15
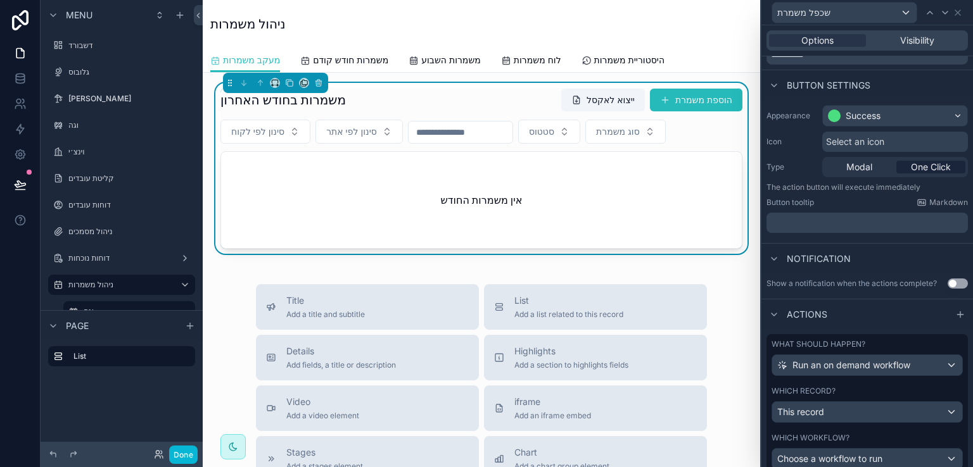
scroll to position [132, 0]
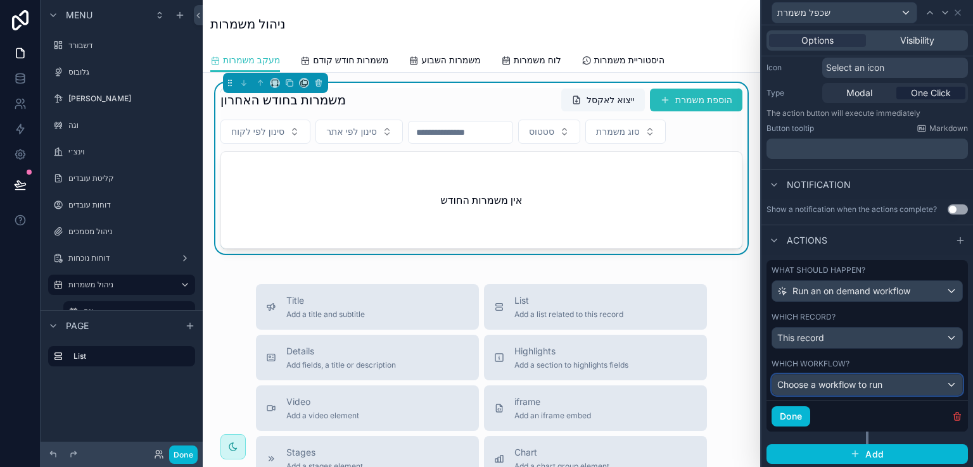
click at [941, 383] on div "Choose a workflow to run" at bounding box center [867, 385] width 190 height 20
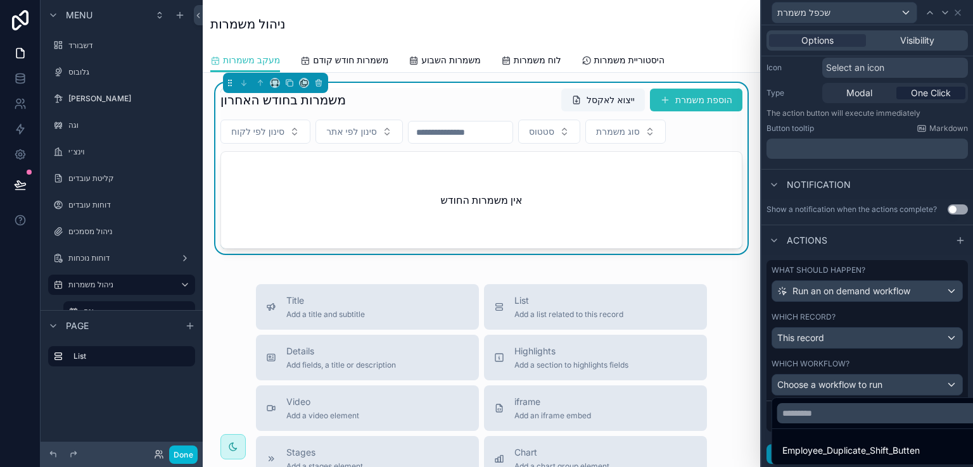
click at [860, 450] on span "Employee_Duplicate_Shift_Butten" at bounding box center [850, 450] width 137 height 15
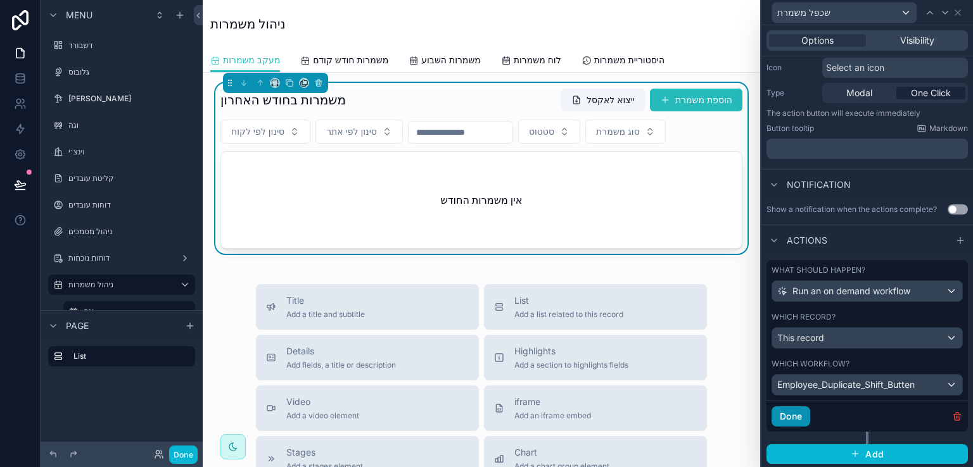
click at [798, 415] on button "Done" at bounding box center [791, 417] width 39 height 20
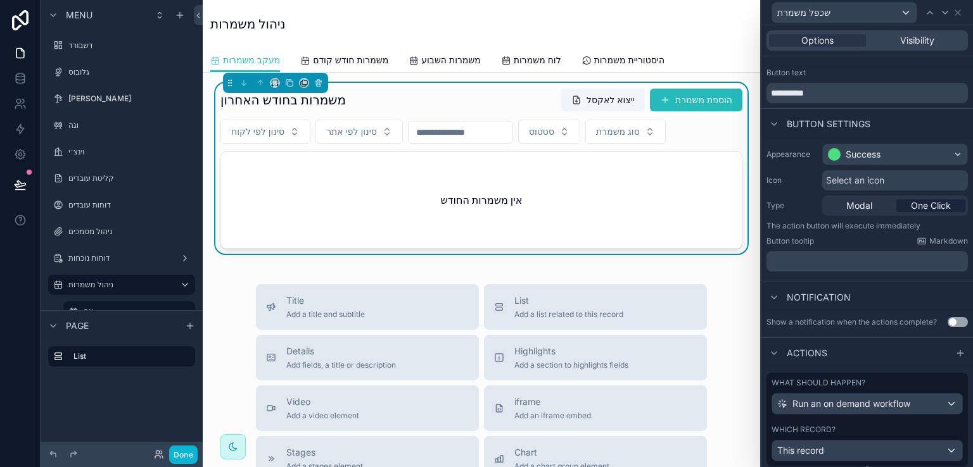
scroll to position [0, 0]
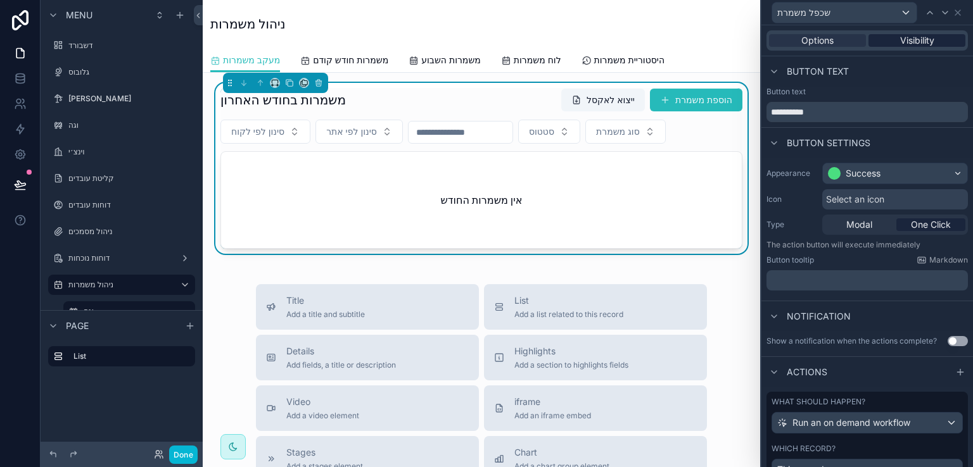
click at [912, 40] on span "Visibility" at bounding box center [917, 40] width 34 height 13
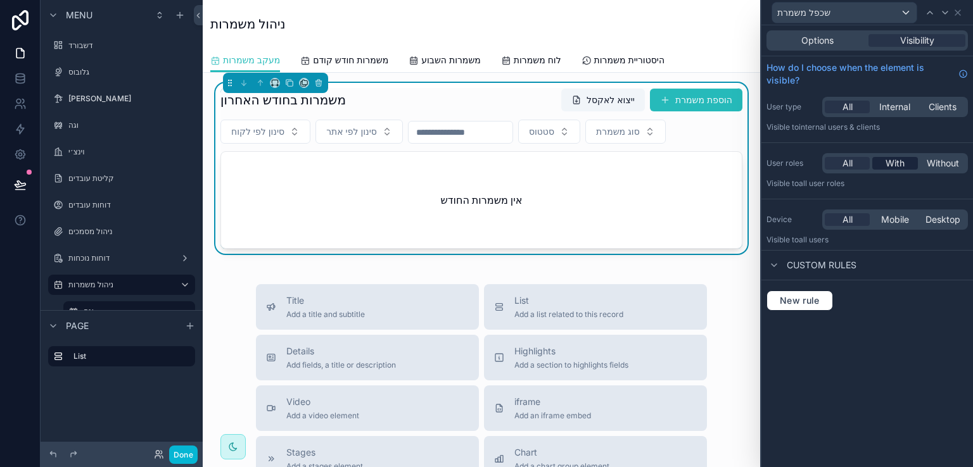
click at [893, 163] on span "With" at bounding box center [895, 163] width 19 height 13
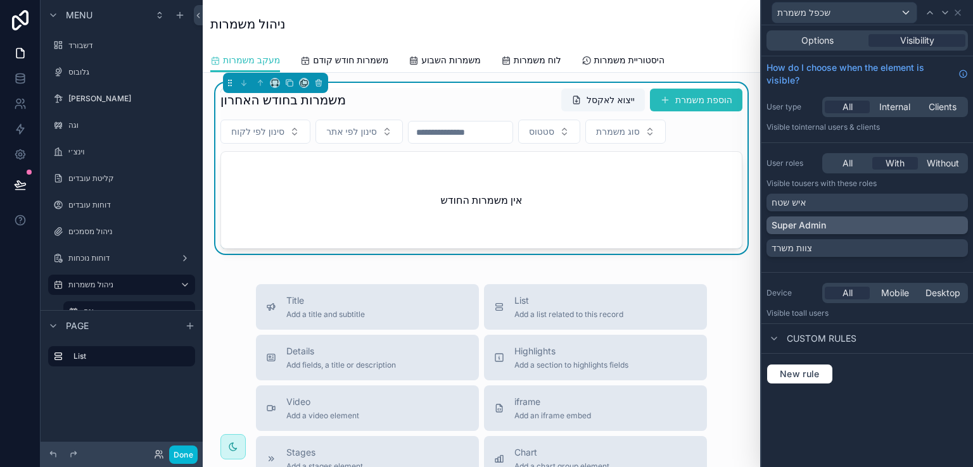
click at [906, 221] on div "Super Admin" at bounding box center [867, 225] width 191 height 13
click at [912, 246] on div "צוות משרד" at bounding box center [867, 248] width 191 height 13
click at [955, 11] on icon at bounding box center [958, 13] width 10 height 10
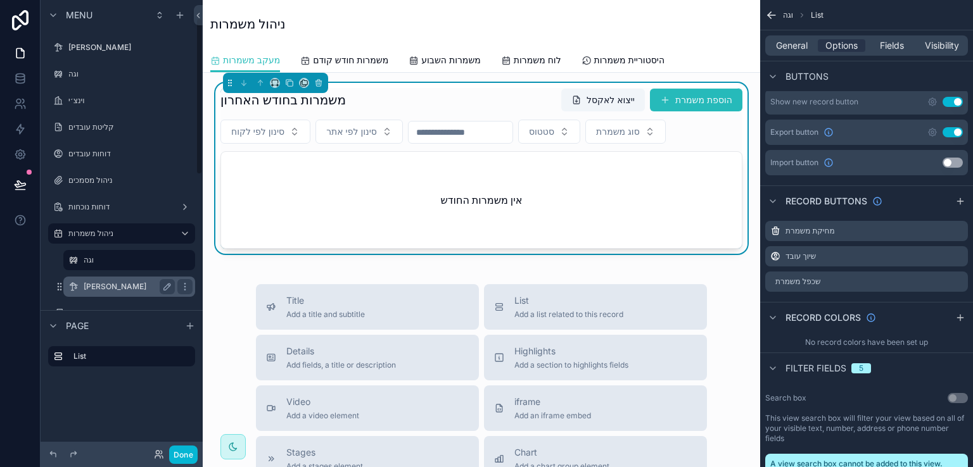
scroll to position [127, 0]
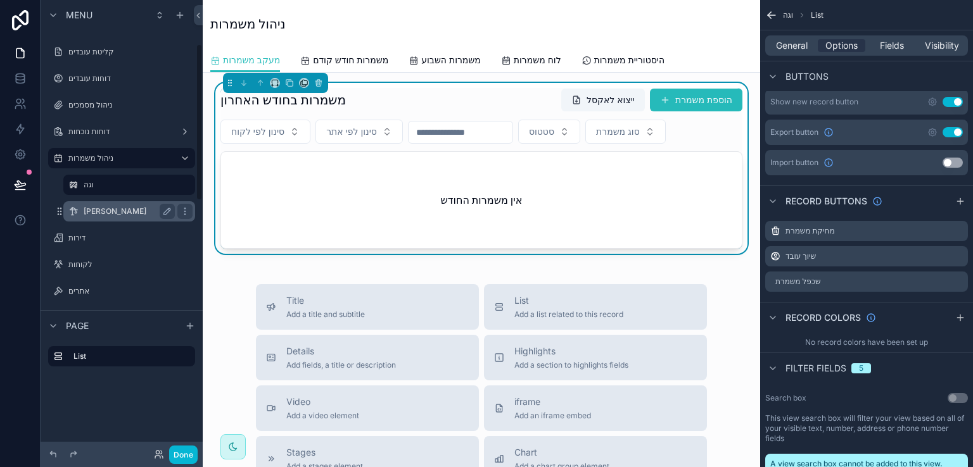
click at [91, 211] on label "[PERSON_NAME]" at bounding box center [127, 212] width 86 height 10
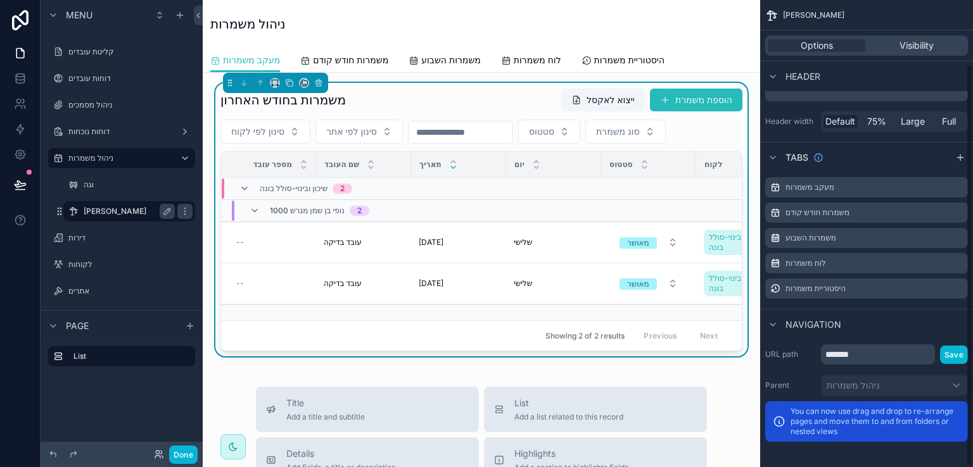
scroll to position [76, 0]
click at [483, 92] on div "משמרות בחודש האחרון ייצוא לאקסל הוספת משמרת" at bounding box center [481, 100] width 522 height 24
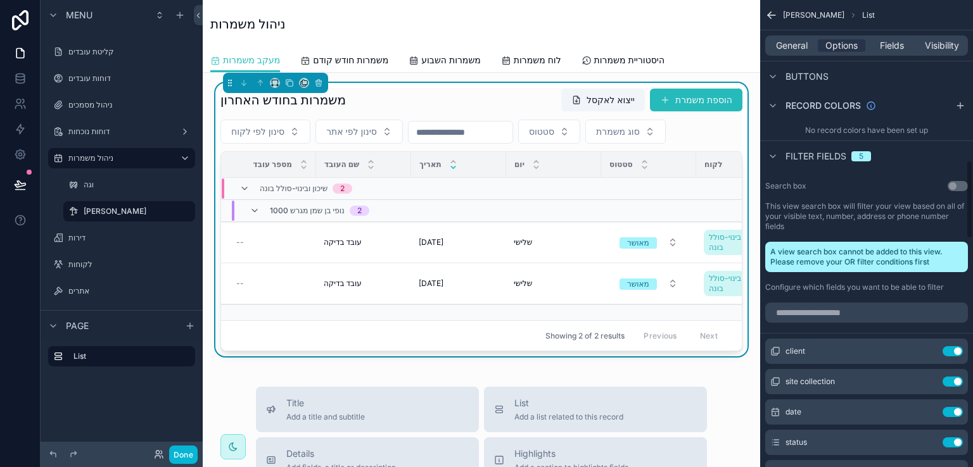
scroll to position [950, 0]
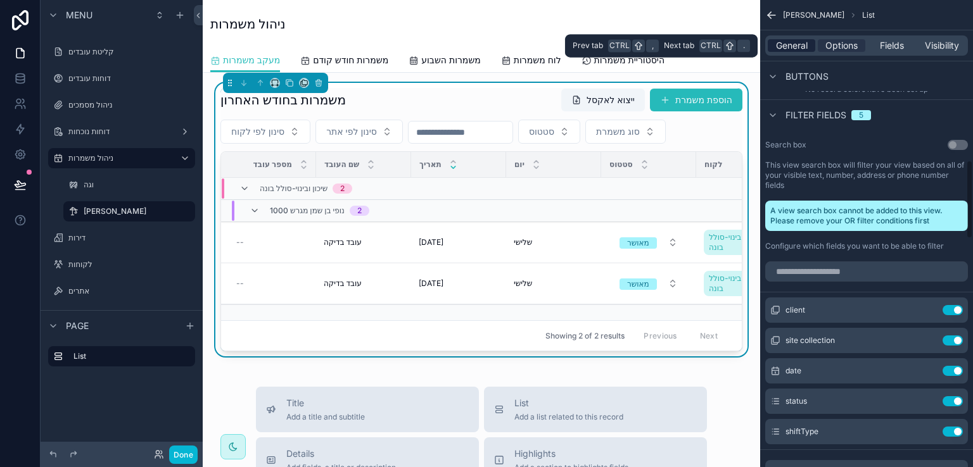
click at [794, 43] on span "General" at bounding box center [792, 45] width 32 height 13
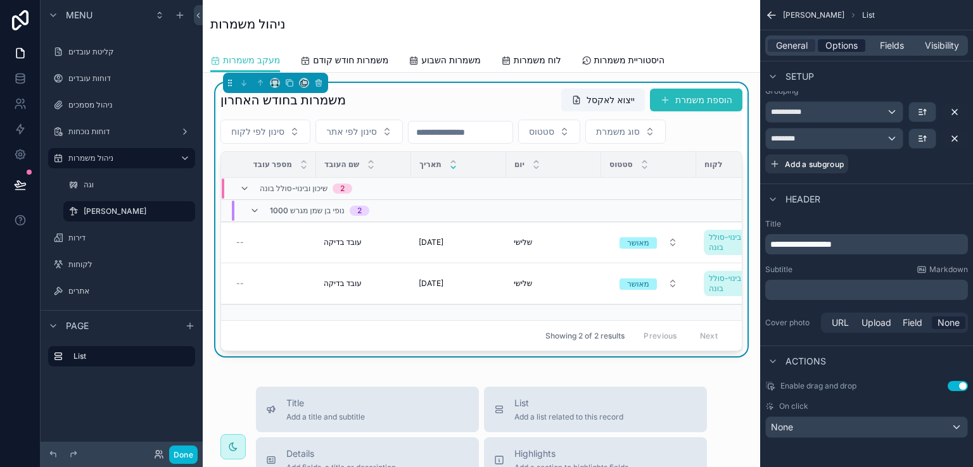
click at [846, 49] on span "Options" at bounding box center [841, 45] width 32 height 13
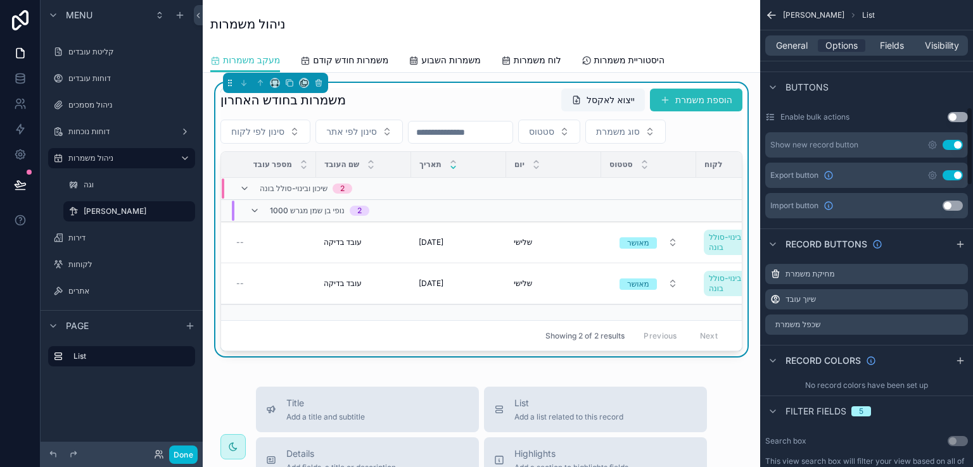
scroll to position [633, 0]
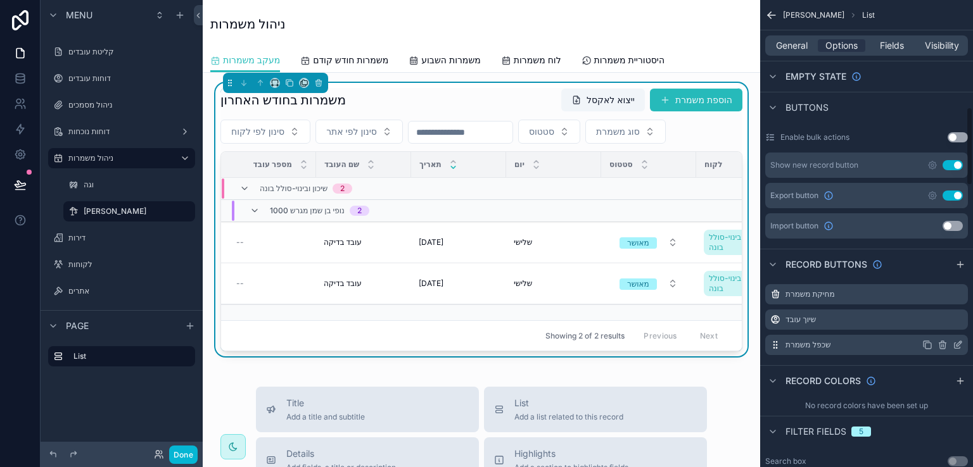
click at [955, 340] on icon "scrollable content" at bounding box center [958, 345] width 10 height 10
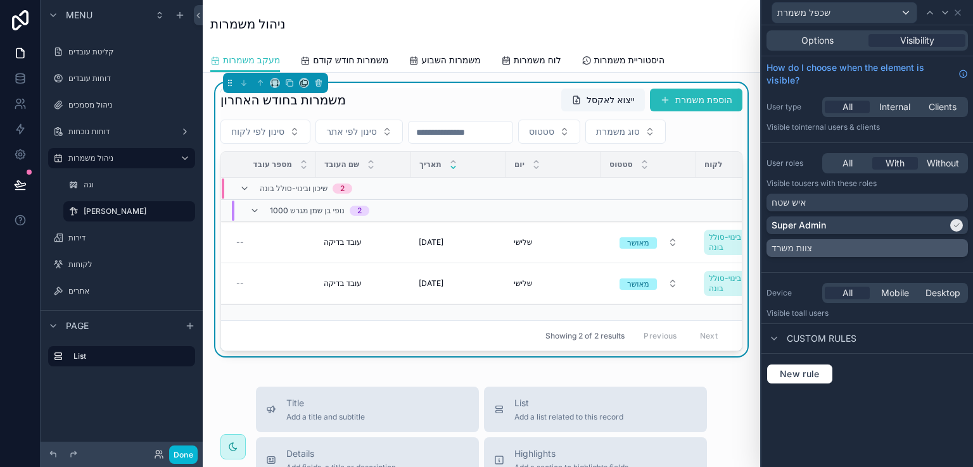
click at [955, 245] on div "צוות משרד" at bounding box center [867, 248] width 191 height 13
click at [955, 11] on icon at bounding box center [958, 13] width 10 height 10
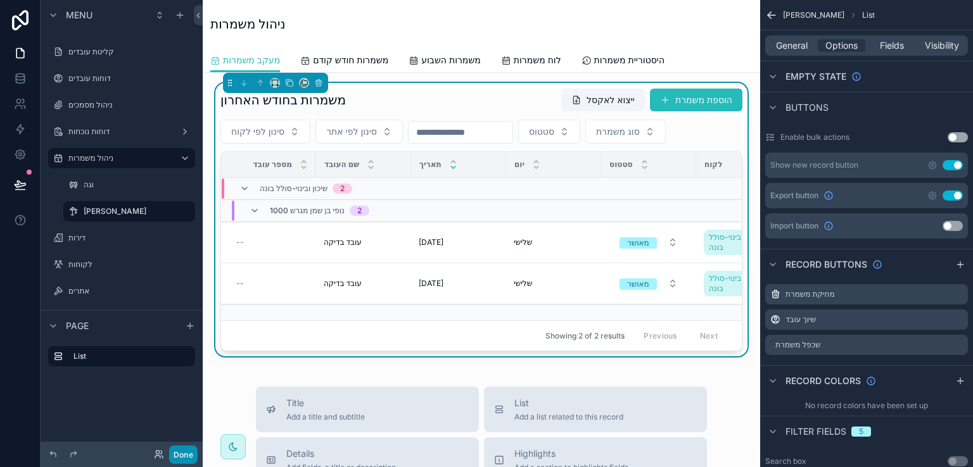
click at [179, 450] on button "Done" at bounding box center [183, 455] width 29 height 18
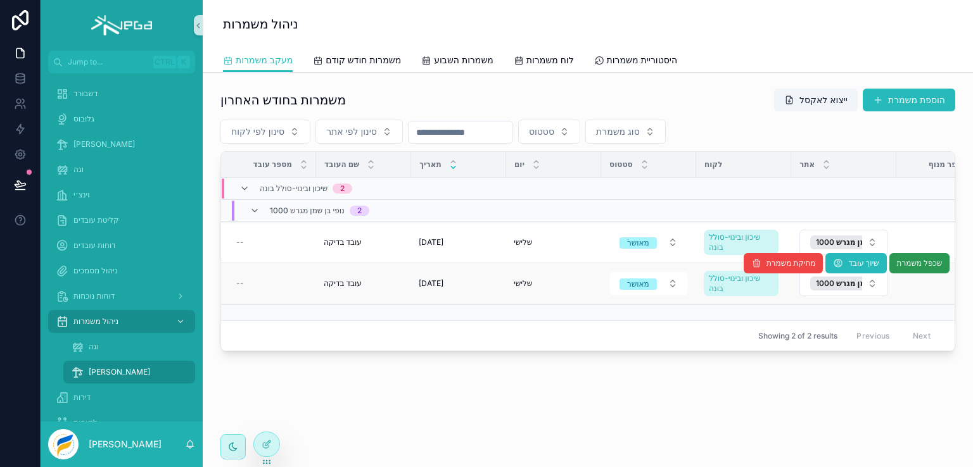
click at [913, 258] on span "שכפל משמרת" at bounding box center [919, 263] width 46 height 10
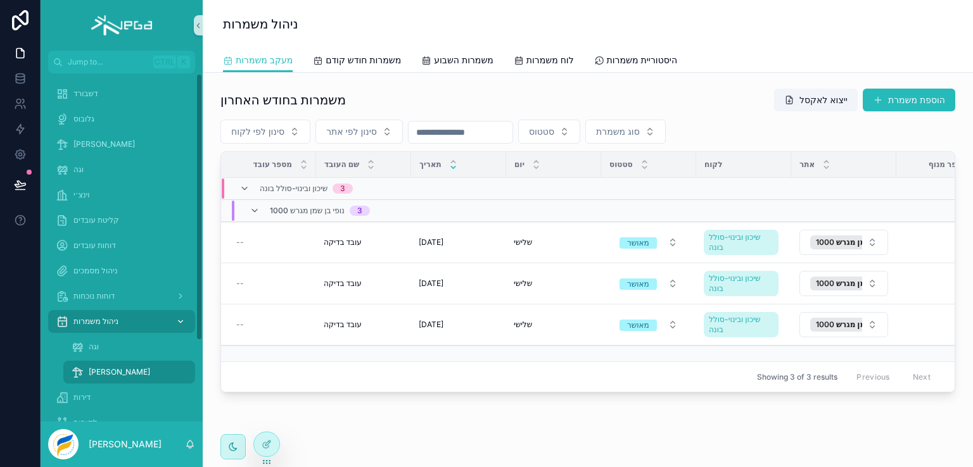
click at [101, 321] on span "ניהול משמרות" at bounding box center [95, 322] width 45 height 10
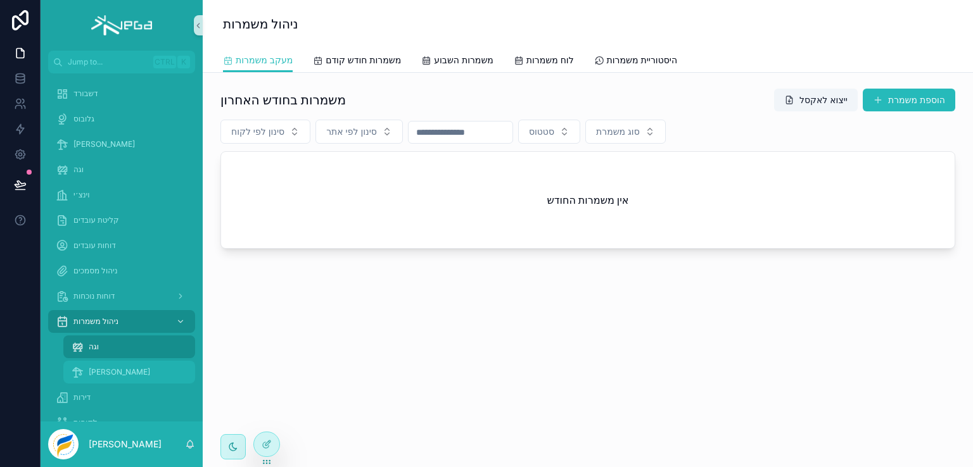
click at [96, 370] on span "[PERSON_NAME]" at bounding box center [119, 372] width 61 height 10
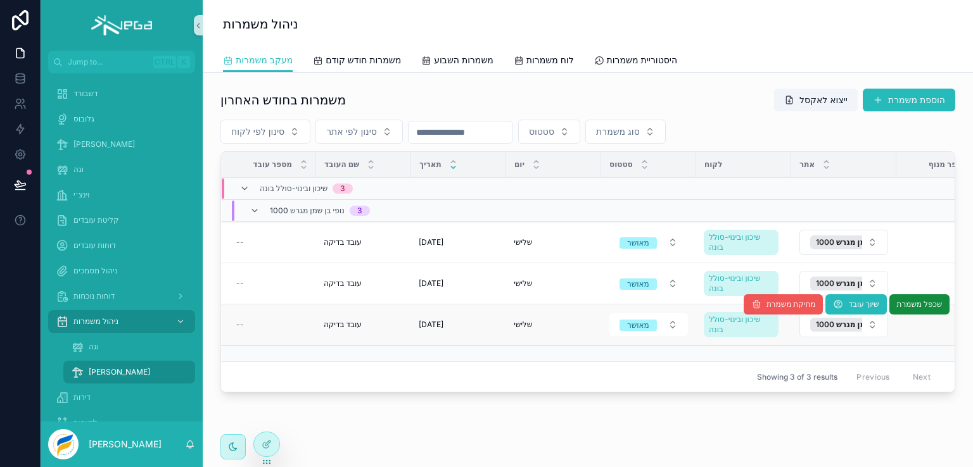
click at [766, 302] on span "מחיקת משמרת" at bounding box center [790, 305] width 49 height 10
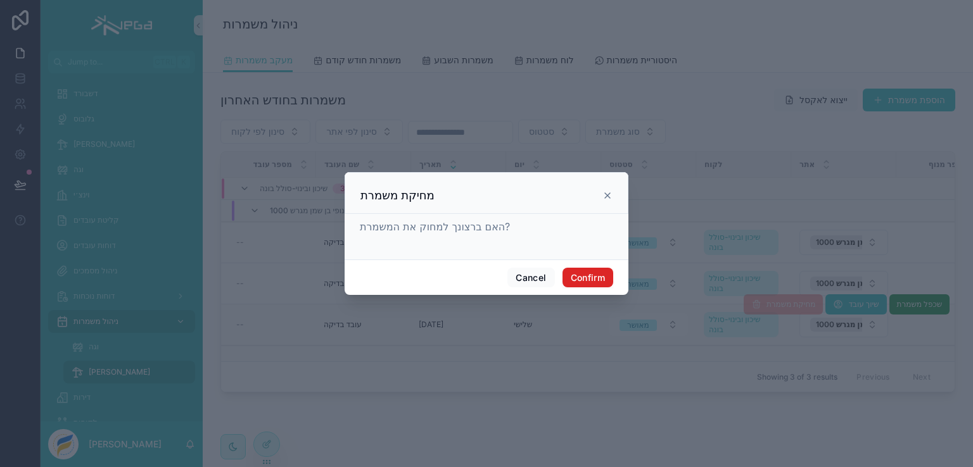
click at [584, 276] on button "Confirm" at bounding box center [587, 278] width 51 height 20
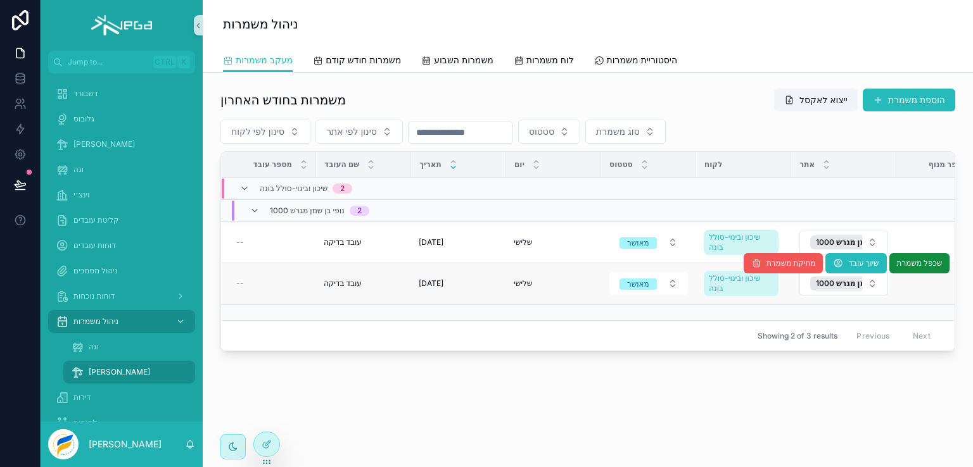
click at [759, 259] on button "מחיקת משמרת" at bounding box center [784, 263] width 80 height 20
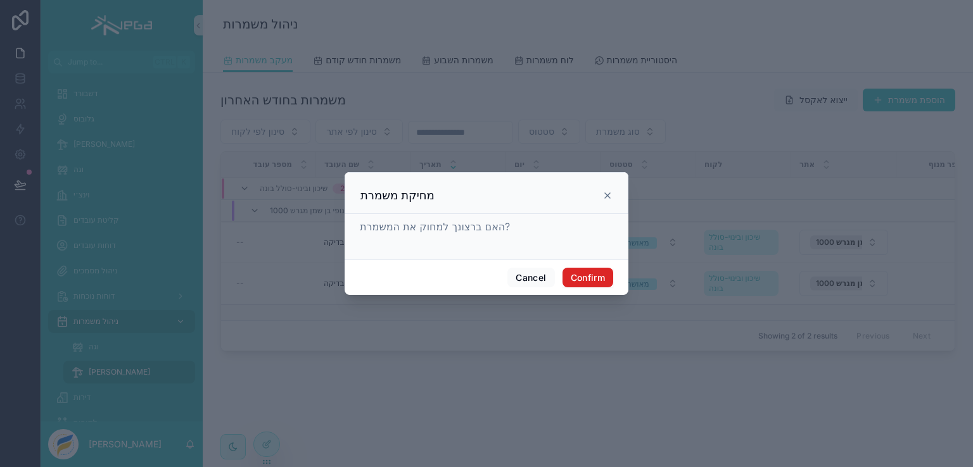
click at [592, 277] on button "Confirm" at bounding box center [587, 278] width 51 height 20
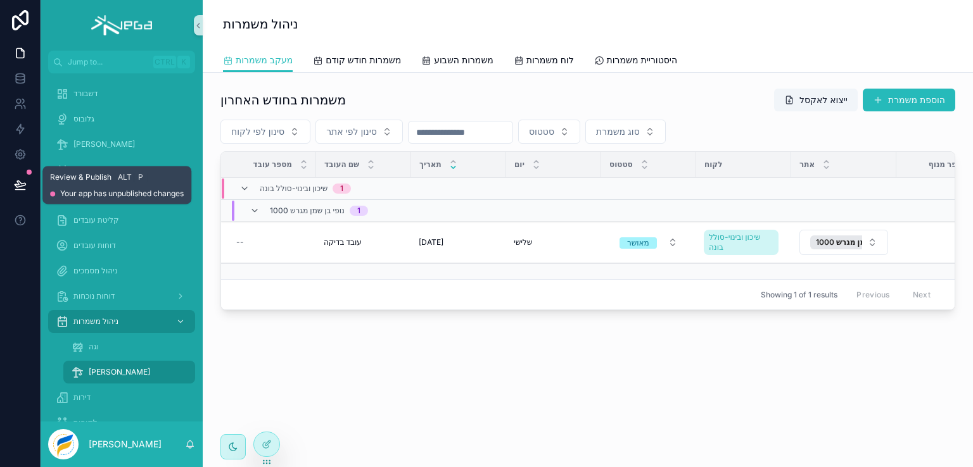
click at [16, 181] on icon at bounding box center [20, 185] width 13 height 13
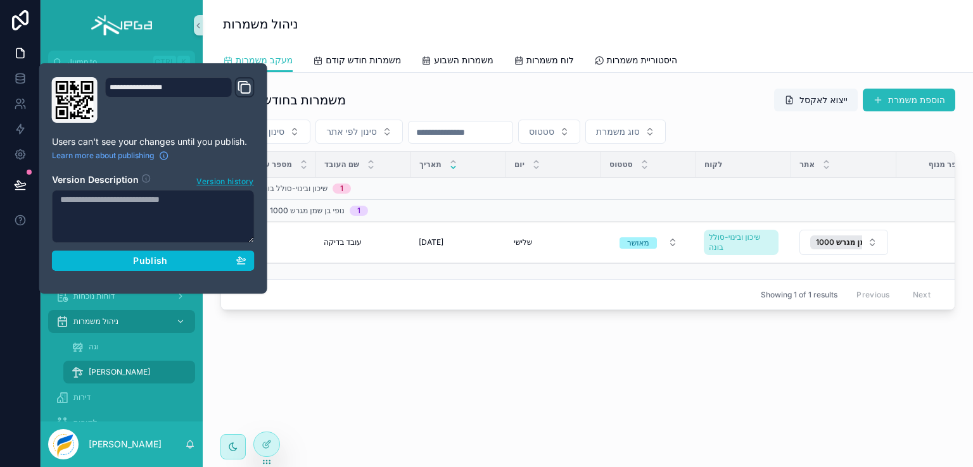
click at [165, 201] on textarea at bounding box center [153, 216] width 203 height 53
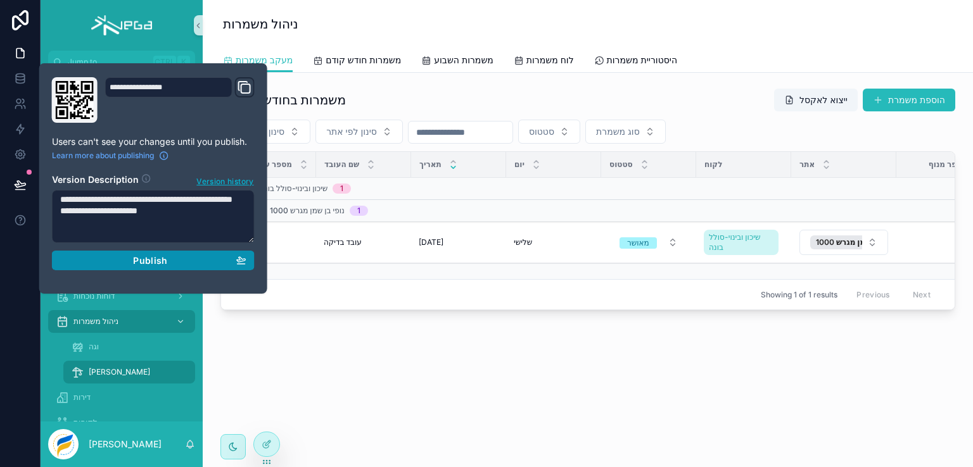
type textarea "**********"
click at [132, 260] on div "Publish" at bounding box center [153, 260] width 186 height 11
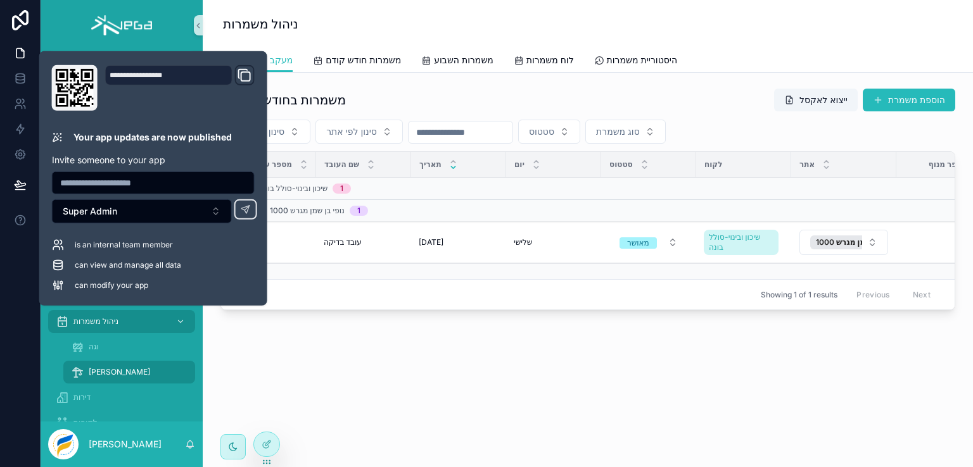
click at [370, 19] on div "ניהול משמרות" at bounding box center [588, 24] width 730 height 18
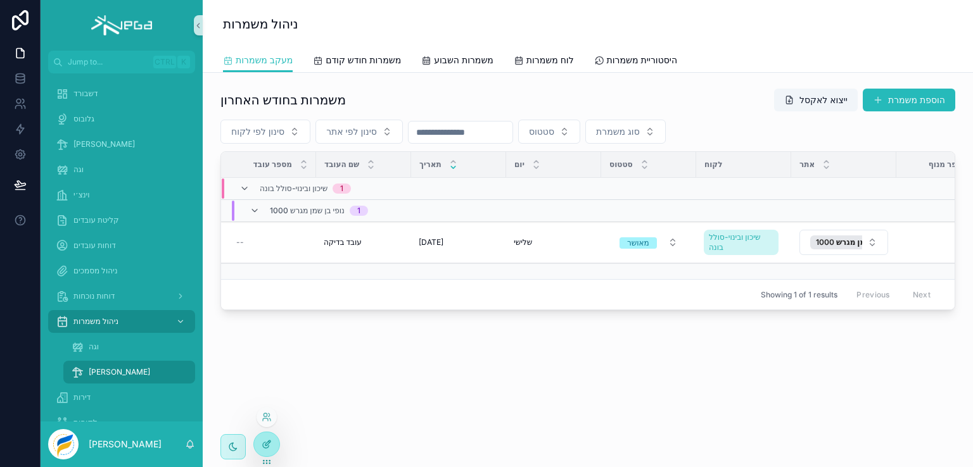
click at [264, 447] on icon at bounding box center [267, 445] width 10 height 10
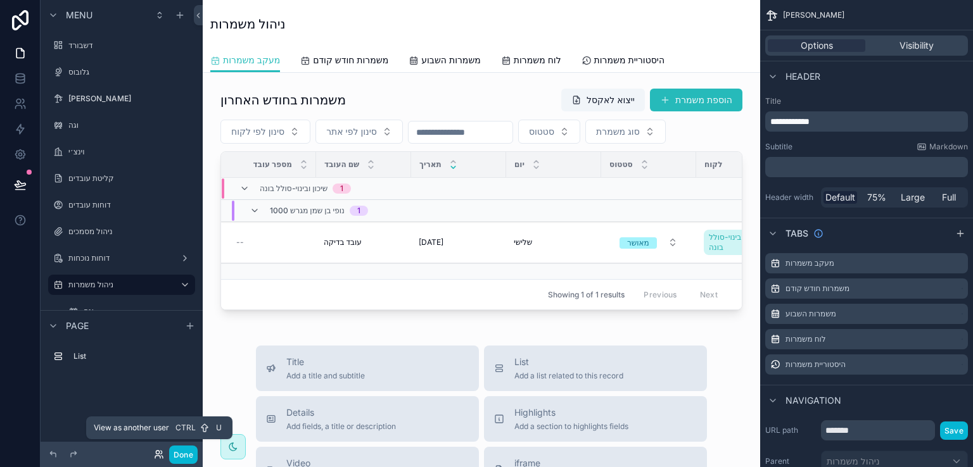
click at [162, 452] on icon at bounding box center [160, 452] width 1 height 3
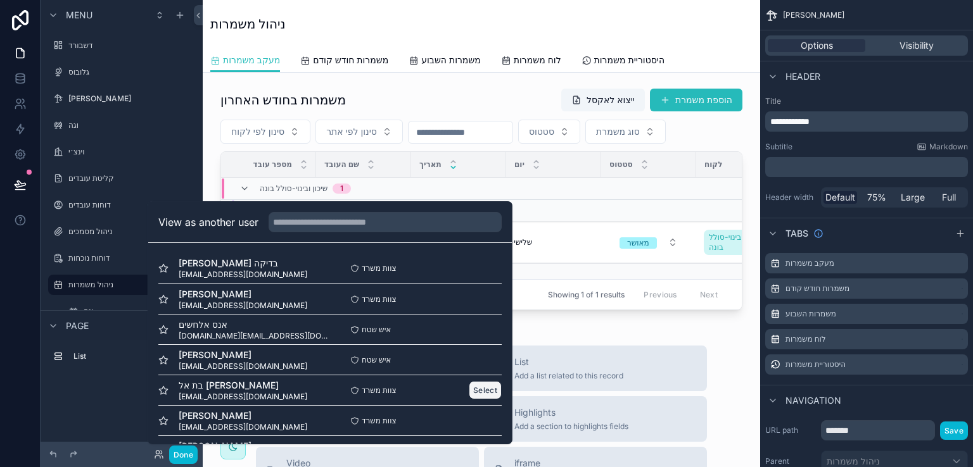
click at [483, 390] on button "Select" at bounding box center [485, 390] width 33 height 18
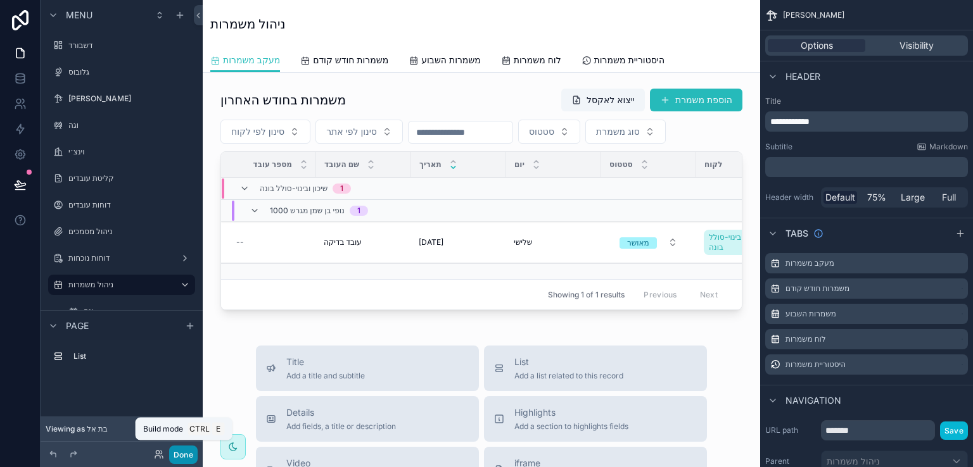
click at [187, 453] on button "Done" at bounding box center [183, 455] width 29 height 18
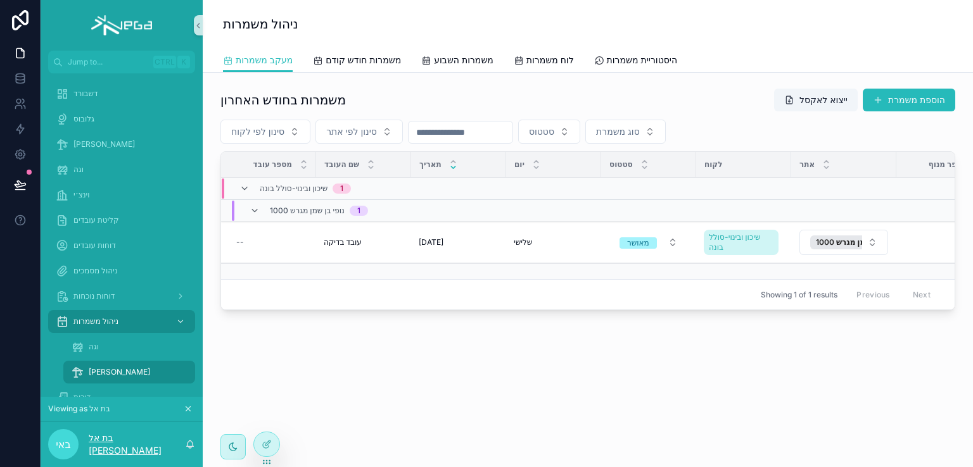
click at [119, 440] on p "בת אל [PERSON_NAME]" at bounding box center [137, 444] width 96 height 25
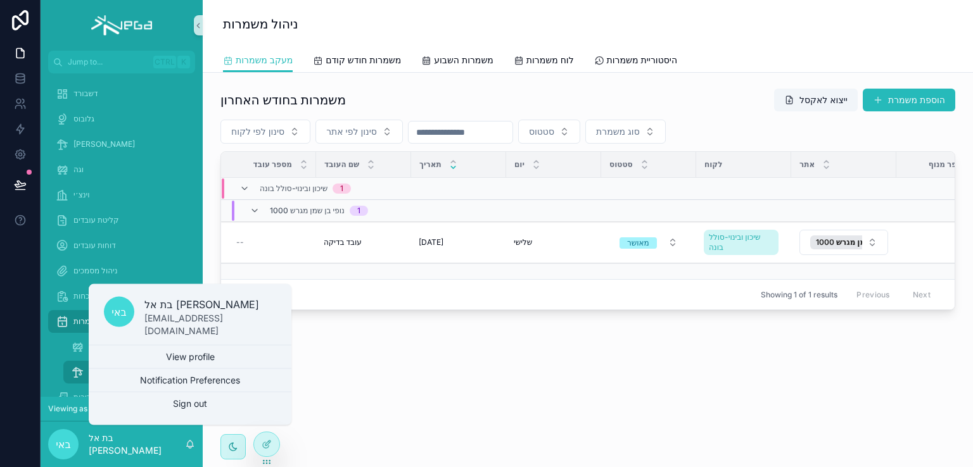
click at [299, 376] on div "משמרות בחודש האחרון ייצוא לאקסל הוספת משמרת סינון לפי לקוח סינון לפי אתר סטטוס …" at bounding box center [588, 235] width 770 height 324
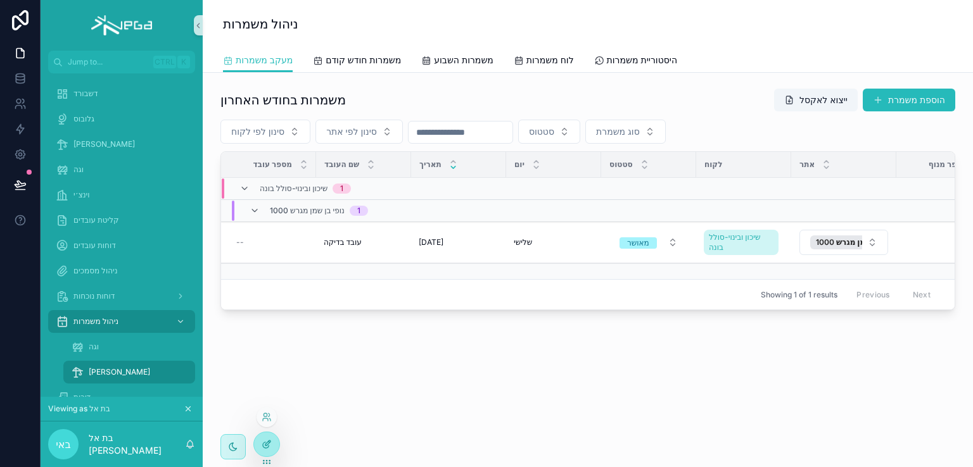
click at [264, 445] on icon at bounding box center [267, 445] width 10 height 10
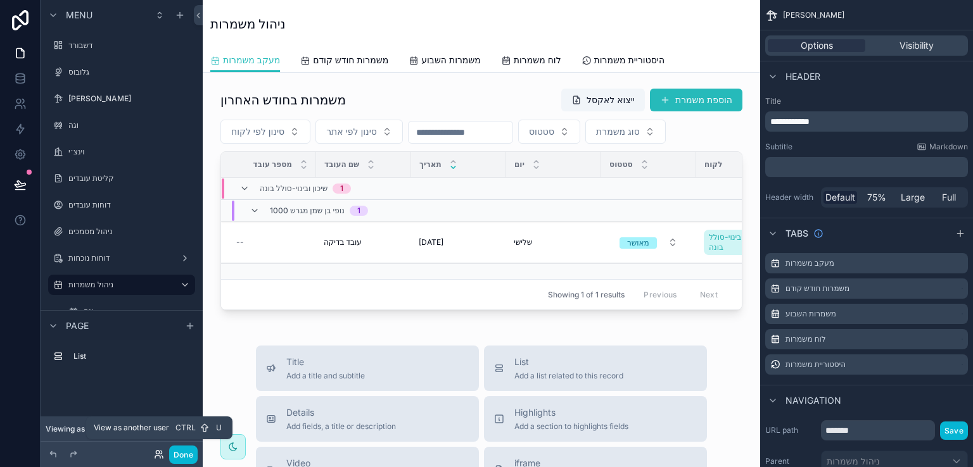
click at [157, 454] on icon at bounding box center [157, 452] width 3 height 3
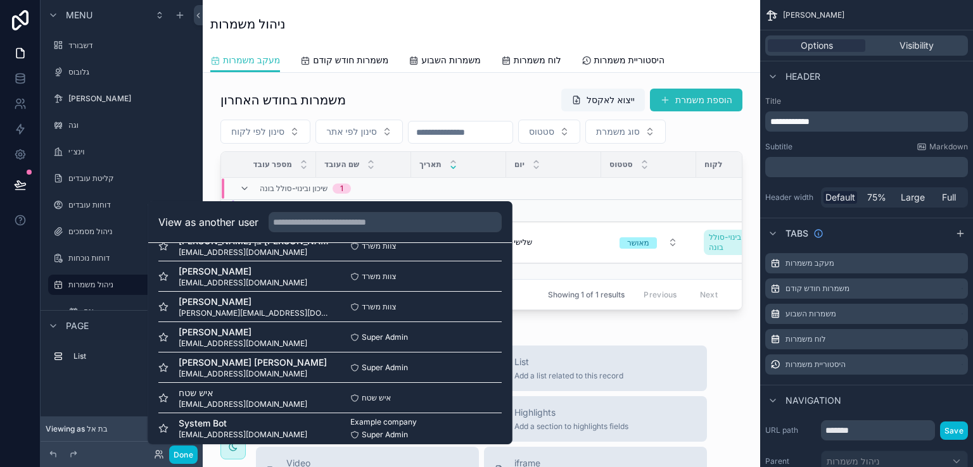
scroll to position [488, 0]
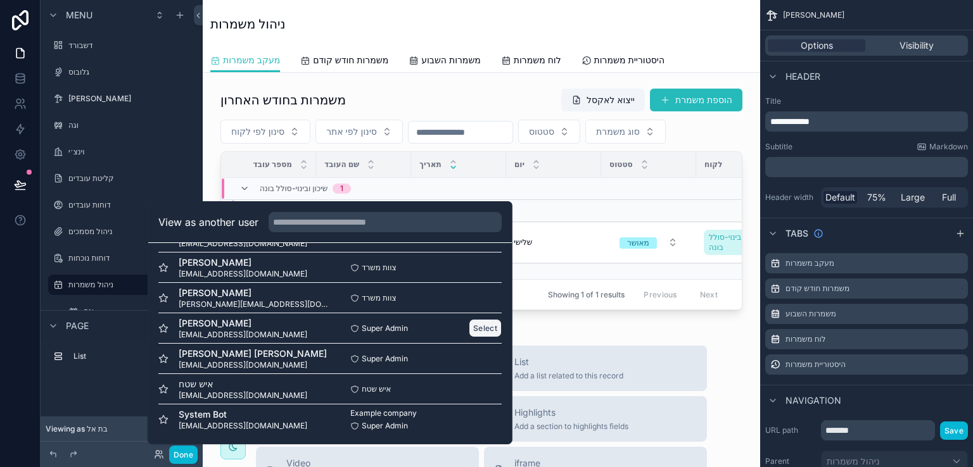
click at [472, 327] on button "Select" at bounding box center [485, 328] width 33 height 18
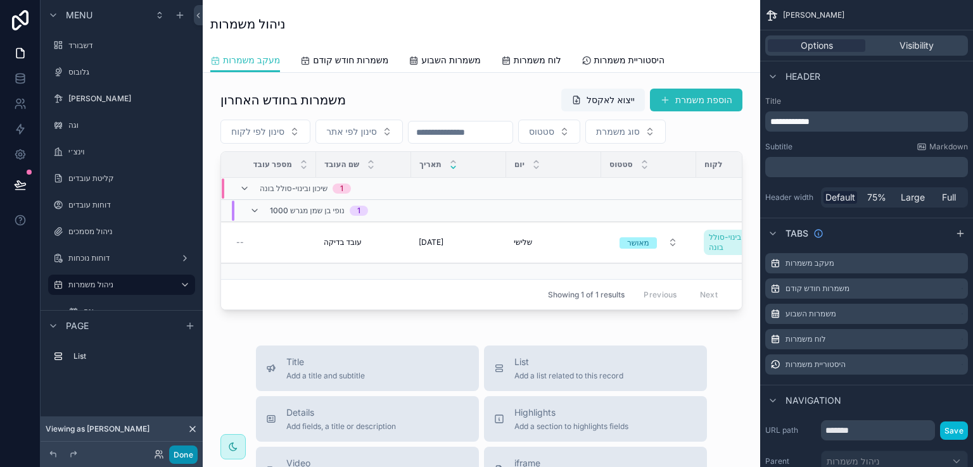
click at [193, 454] on button "Done" at bounding box center [183, 455] width 29 height 18
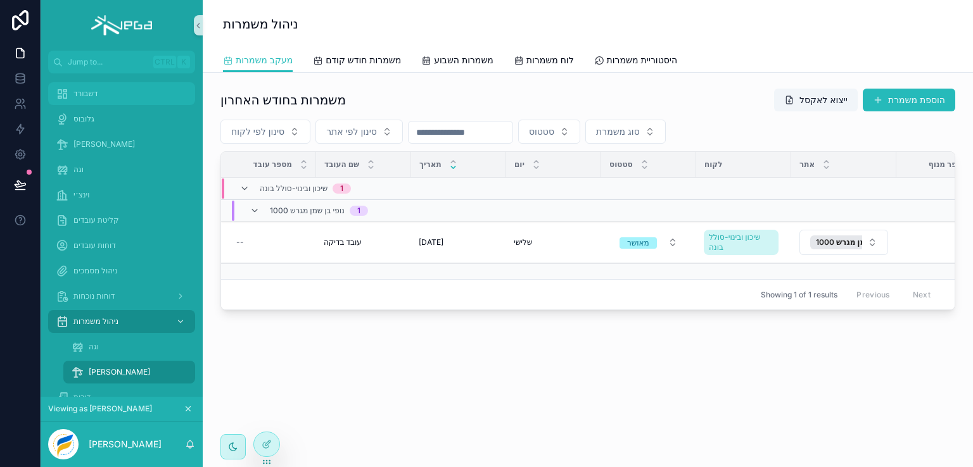
click at [86, 90] on span "דשבורד" at bounding box center [85, 94] width 25 height 10
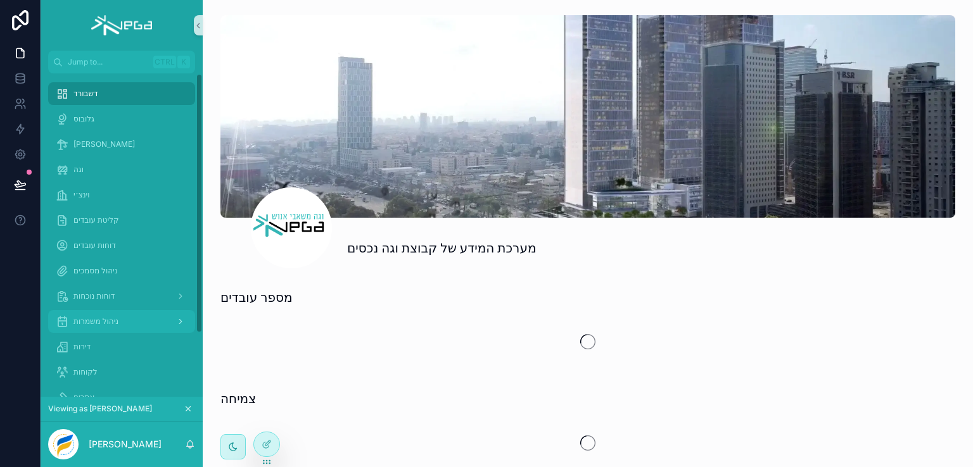
click at [106, 321] on span "ניהול משמרות" at bounding box center [95, 322] width 45 height 10
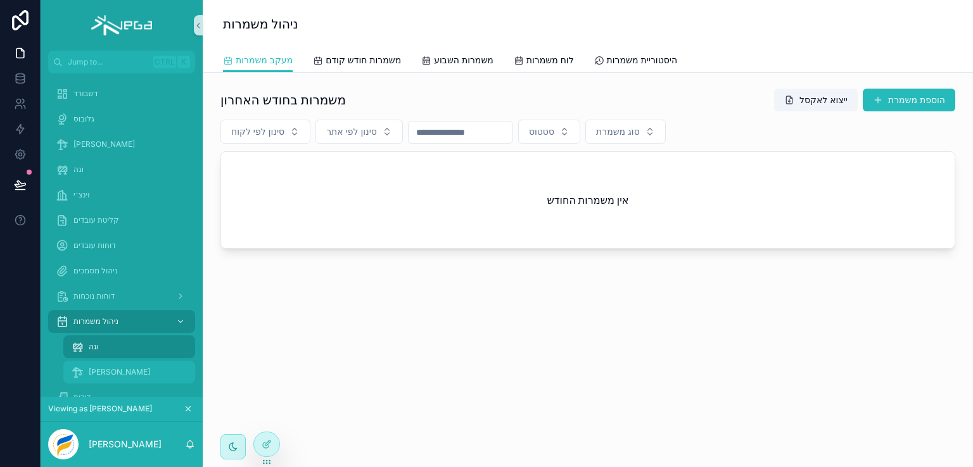
click at [99, 371] on span "[PERSON_NAME]" at bounding box center [119, 372] width 61 height 10
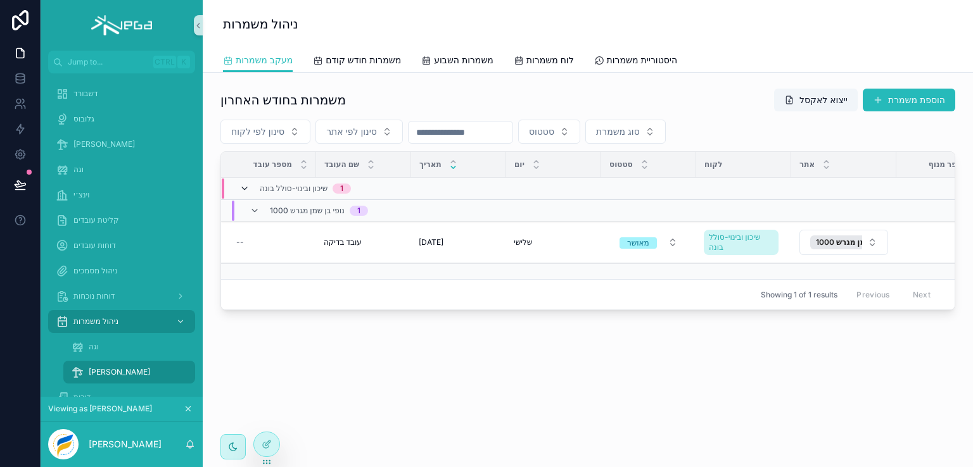
click at [243, 185] on icon "scrollable content" at bounding box center [244, 189] width 10 height 10
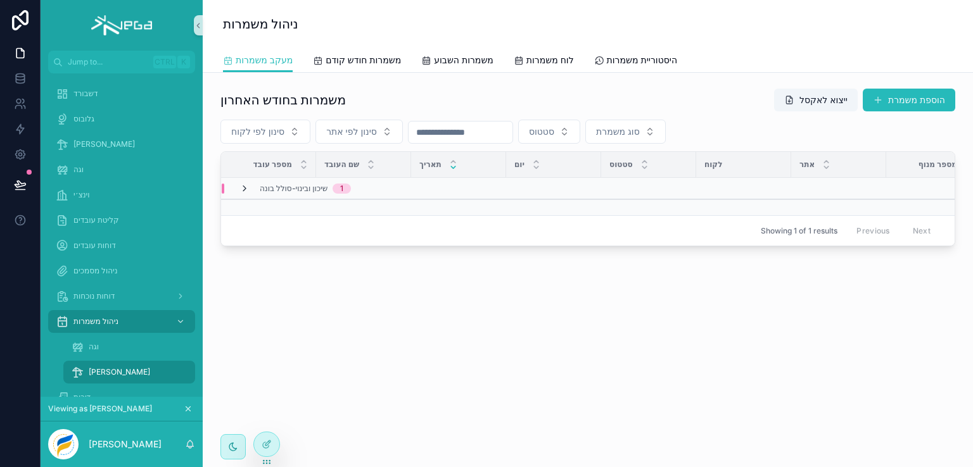
click at [245, 186] on icon "scrollable content" at bounding box center [244, 189] width 10 height 10
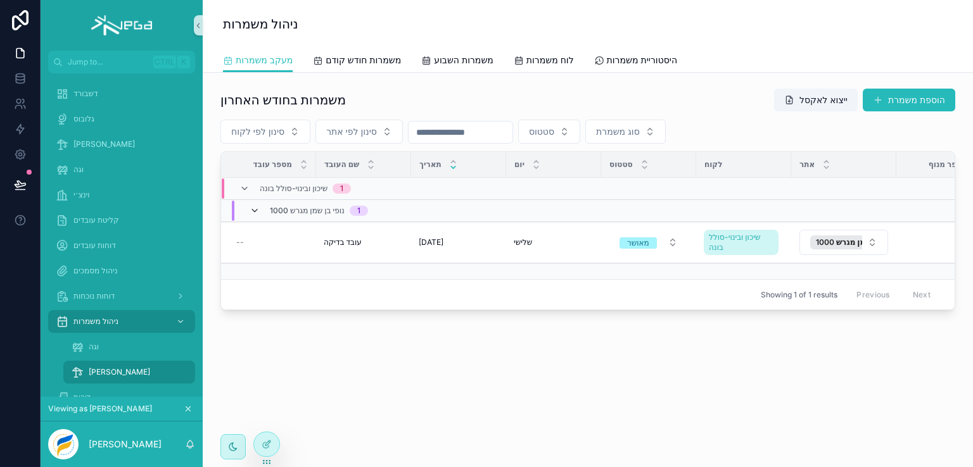
click at [255, 213] on icon "scrollable content" at bounding box center [255, 211] width 10 height 10
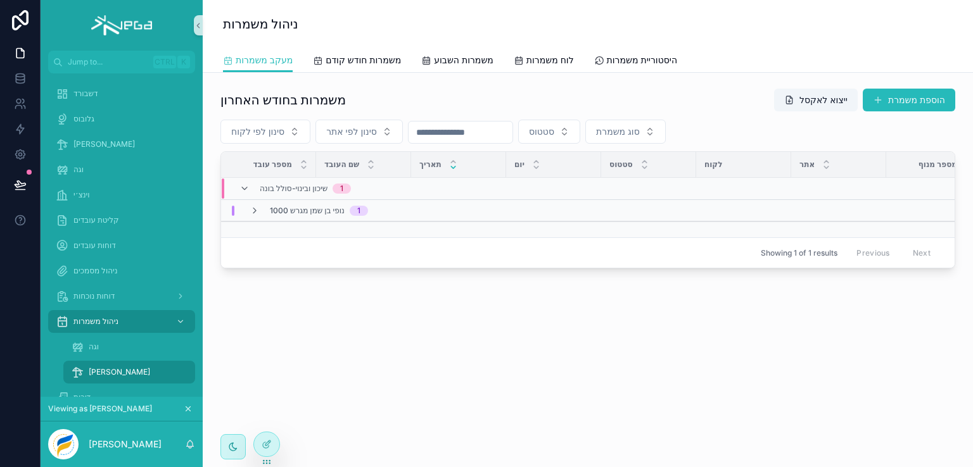
click at [255, 213] on icon "scrollable content" at bounding box center [255, 211] width 10 height 10
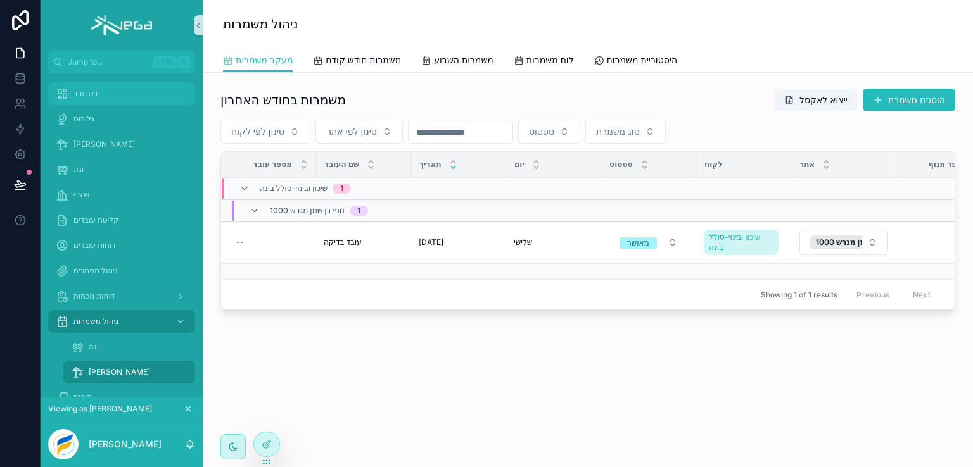
click at [89, 92] on span "דשבורד" at bounding box center [85, 94] width 25 height 10
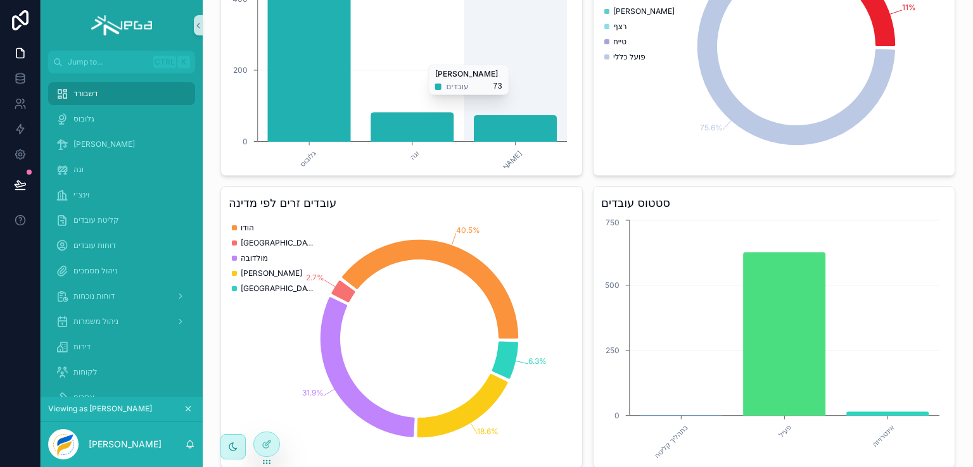
scroll to position [507, 0]
